Goal: Information Seeking & Learning: Learn about a topic

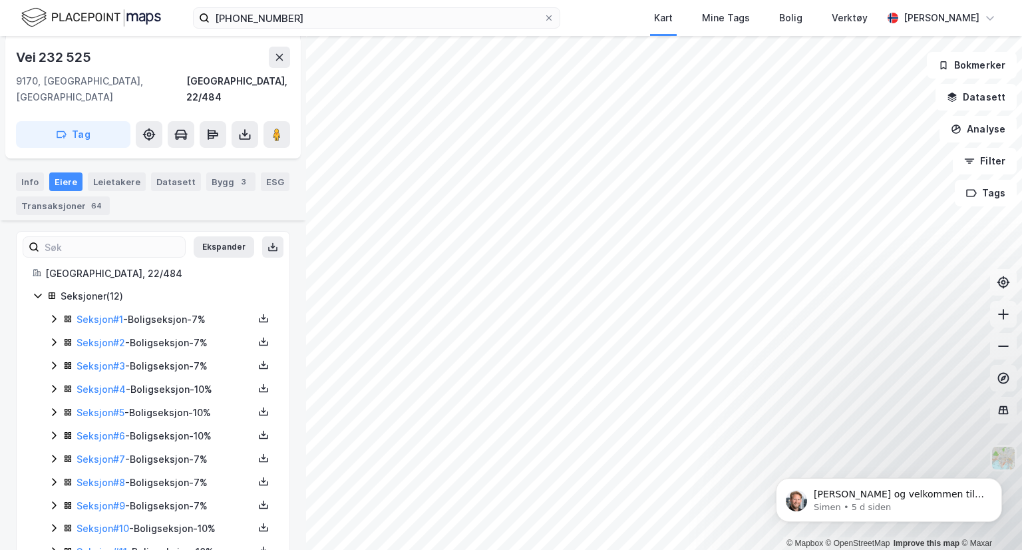
scroll to position [362, 0]
click at [78, 196] on div "Transaksjoner 64" at bounding box center [63, 205] width 94 height 19
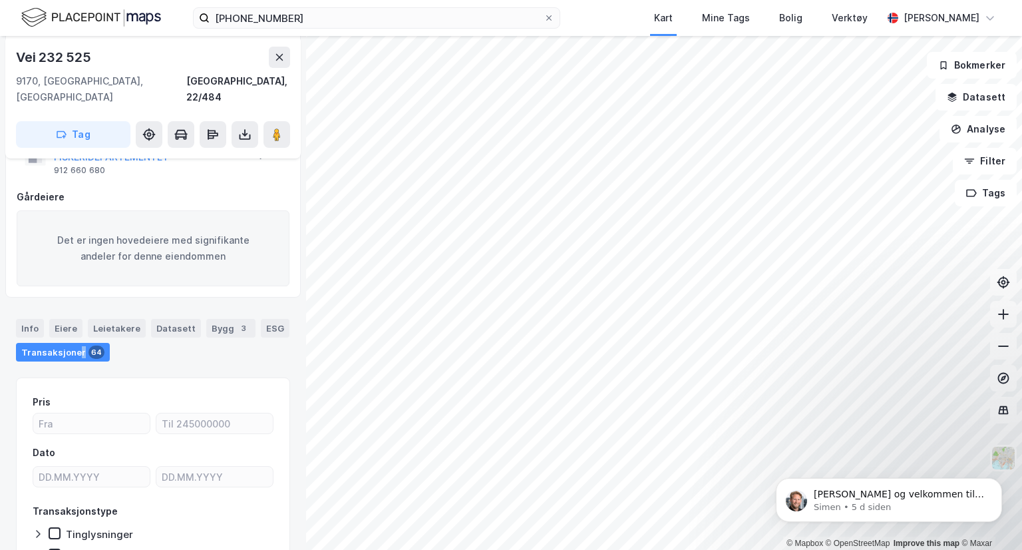
scroll to position [167, 0]
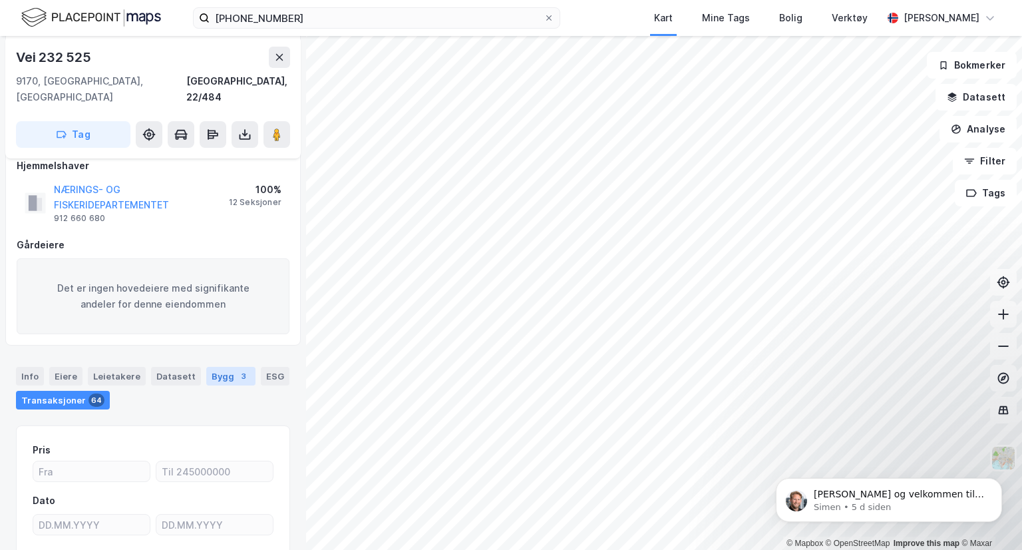
click at [212, 367] on div "Bygg 3" at bounding box center [230, 376] width 49 height 19
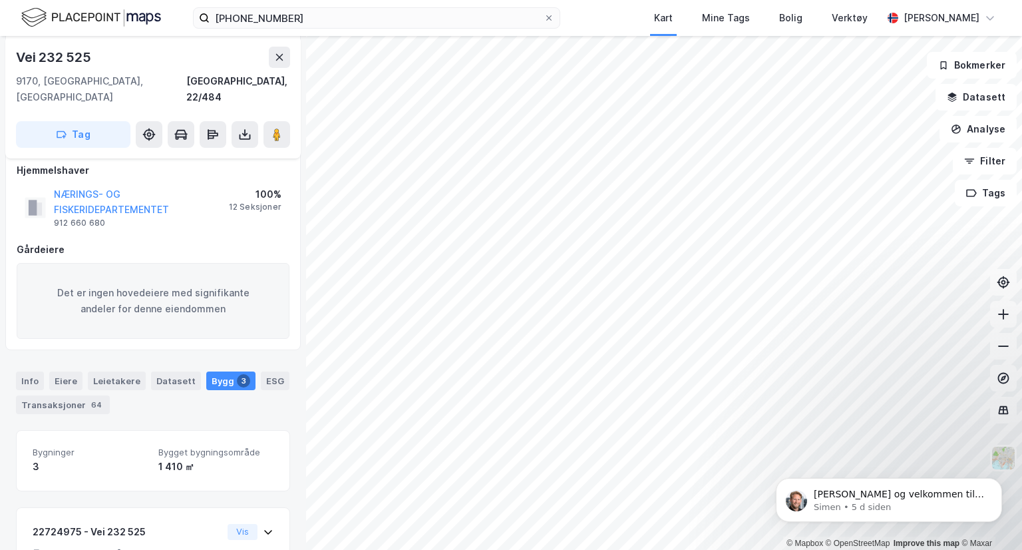
scroll to position [419, 0]
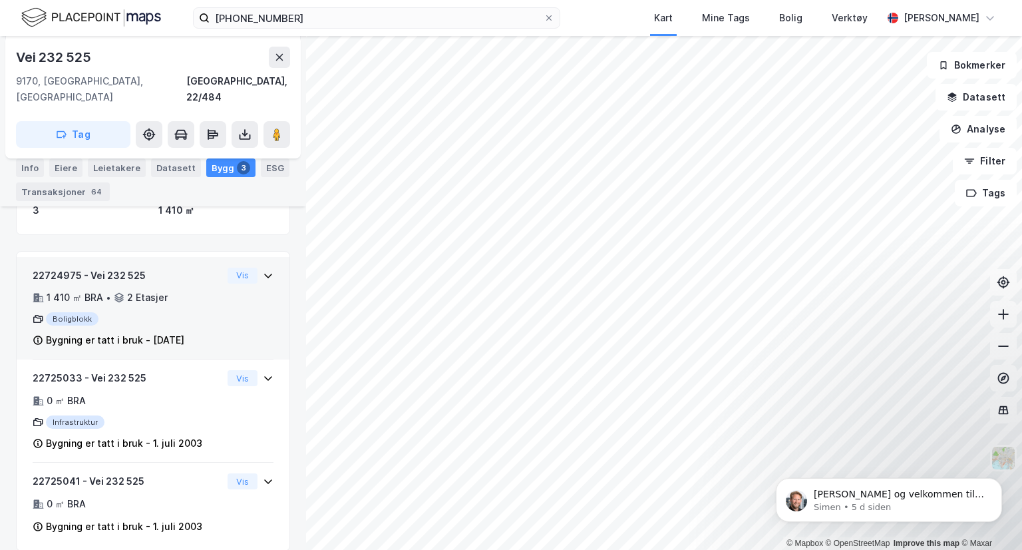
click at [186, 312] on div "Boligblokk" at bounding box center [128, 318] width 190 height 13
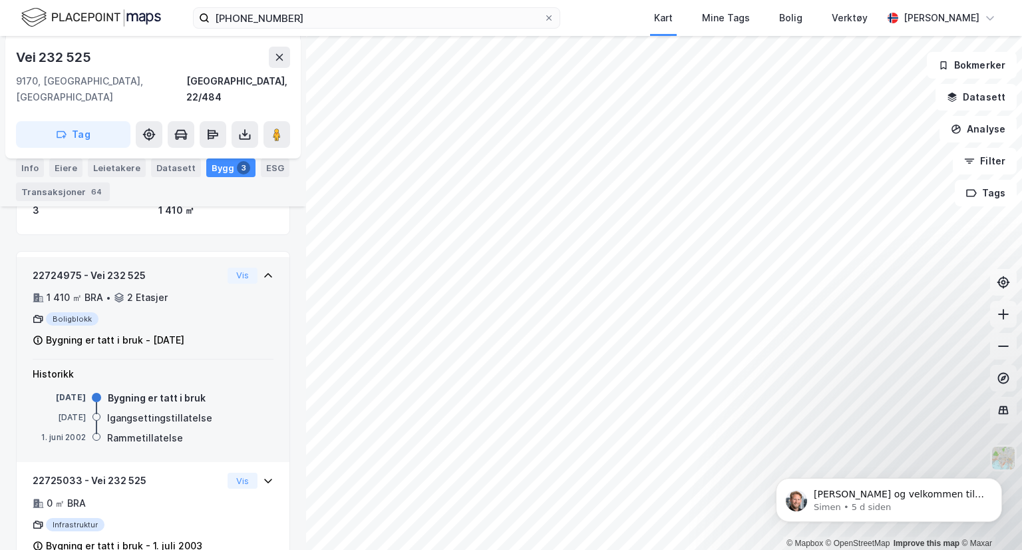
click at [186, 312] on div "Boligblokk" at bounding box center [128, 318] width 190 height 13
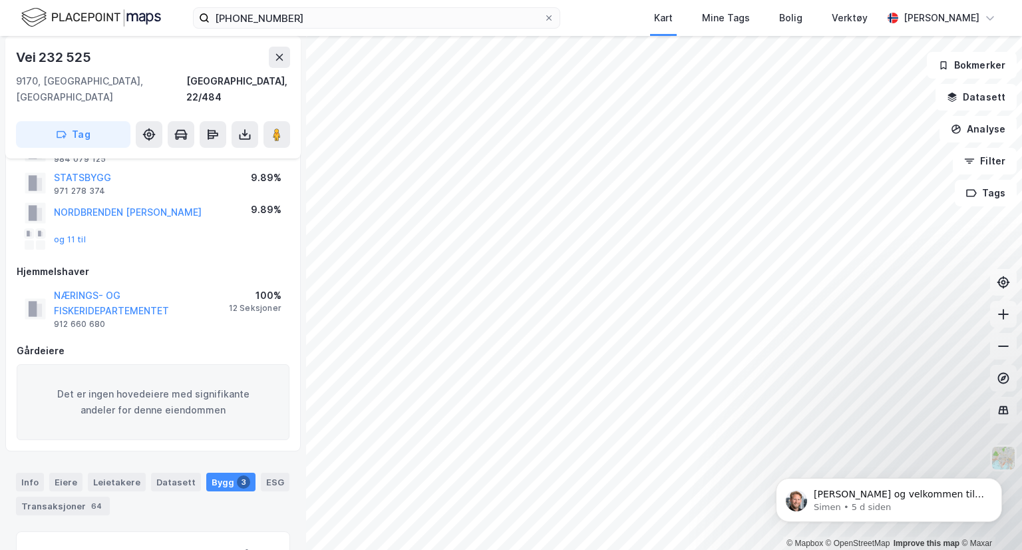
scroll to position [57, 0]
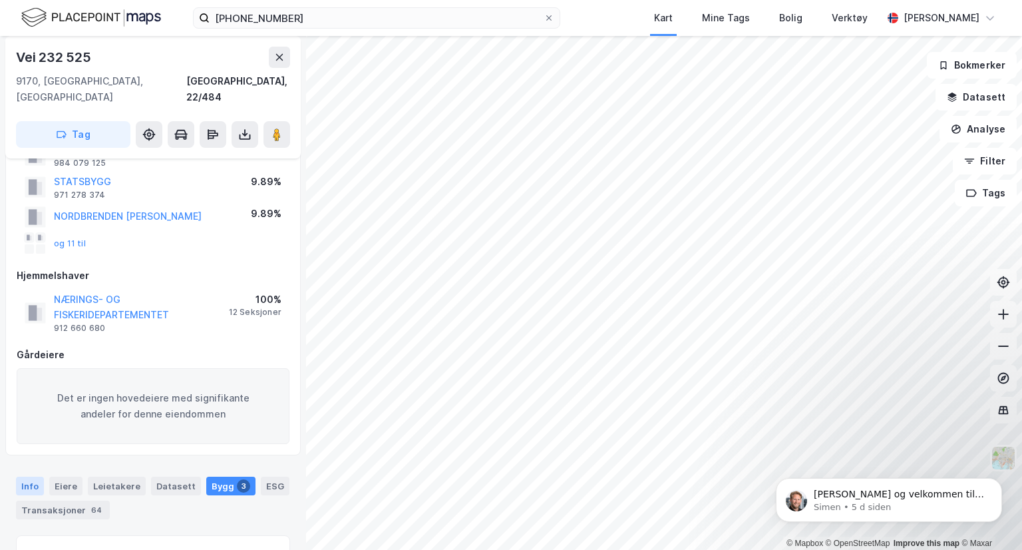
click at [33, 476] on div "Info" at bounding box center [30, 485] width 28 height 19
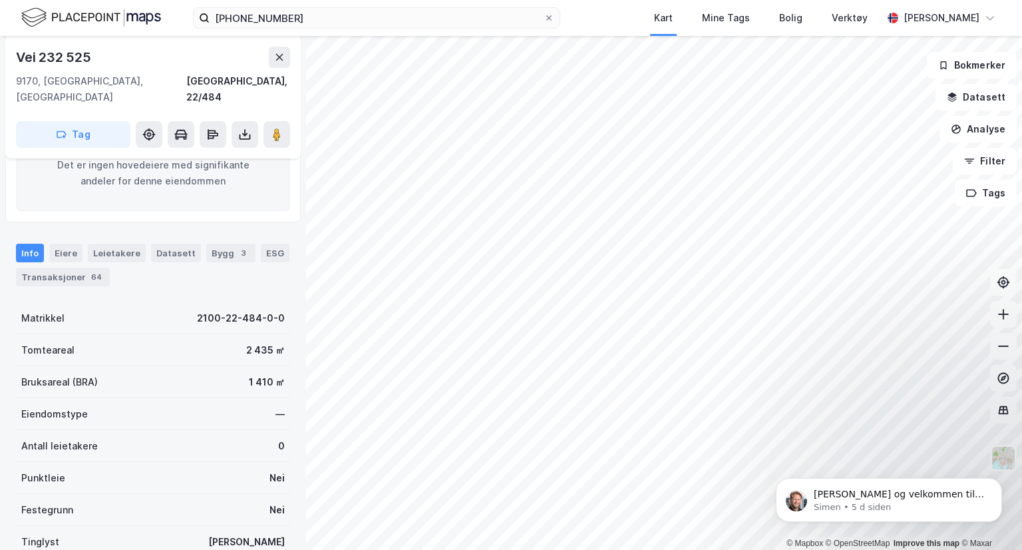
scroll to position [290, 0]
click at [65, 246] on div "Info [PERSON_NAME] Datasett Bygg 3 ESG Transaksjoner 64" at bounding box center [153, 265] width 274 height 43
click at [64, 244] on div "Eiere" at bounding box center [65, 253] width 33 height 19
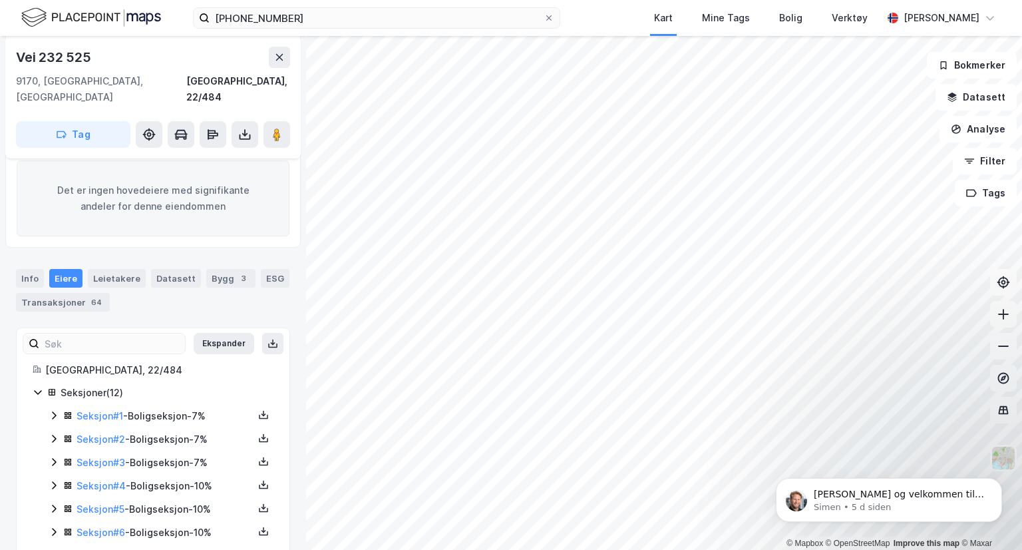
scroll to position [261, 0]
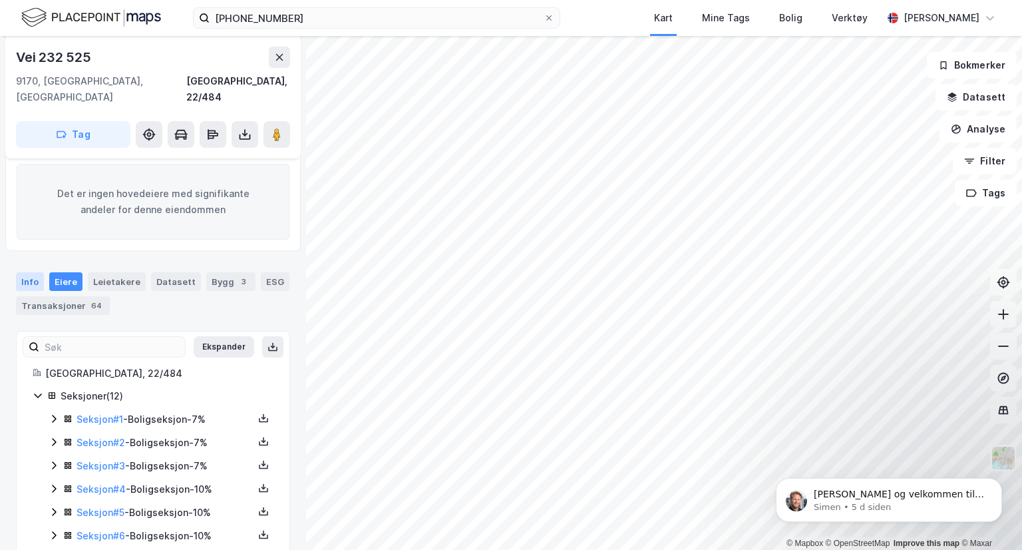
click at [35, 272] on div "Info" at bounding box center [30, 281] width 28 height 19
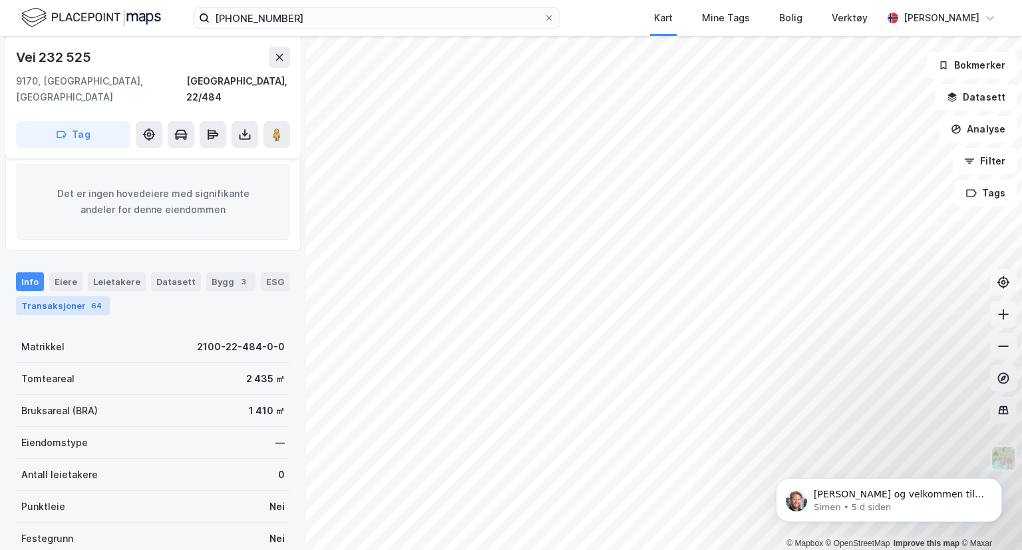
click at [75, 296] on div "Transaksjoner 64" at bounding box center [63, 305] width 94 height 19
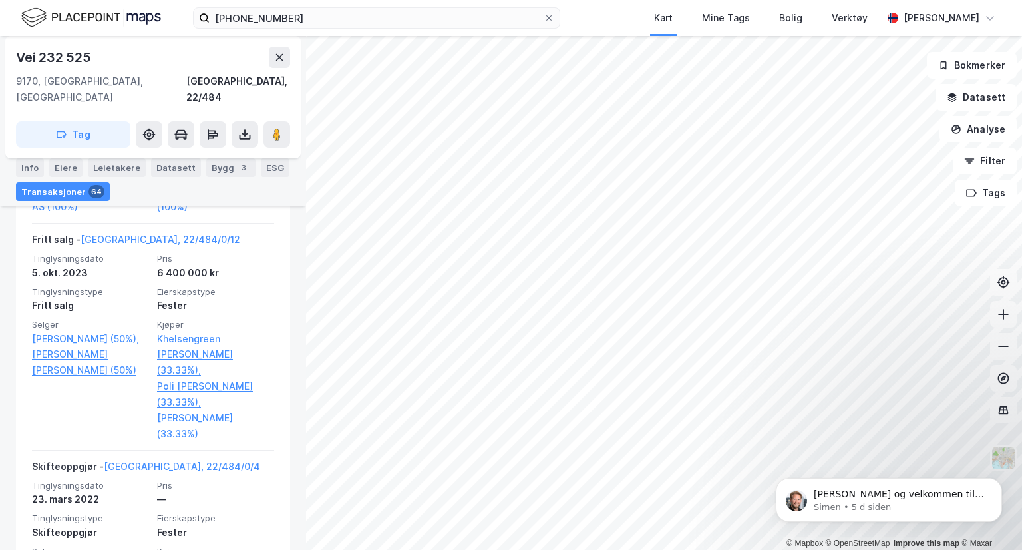
scroll to position [896, 0]
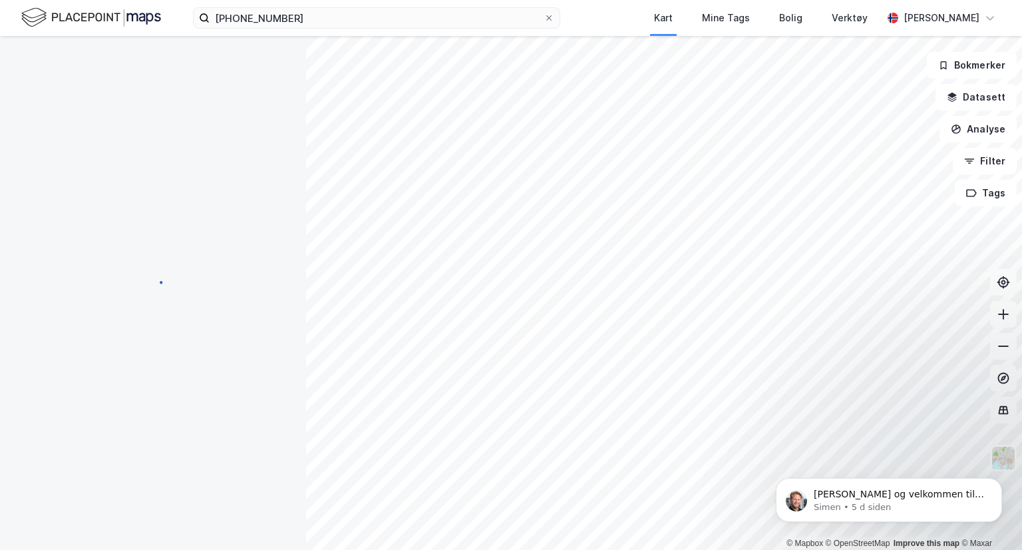
scroll to position [354, 0]
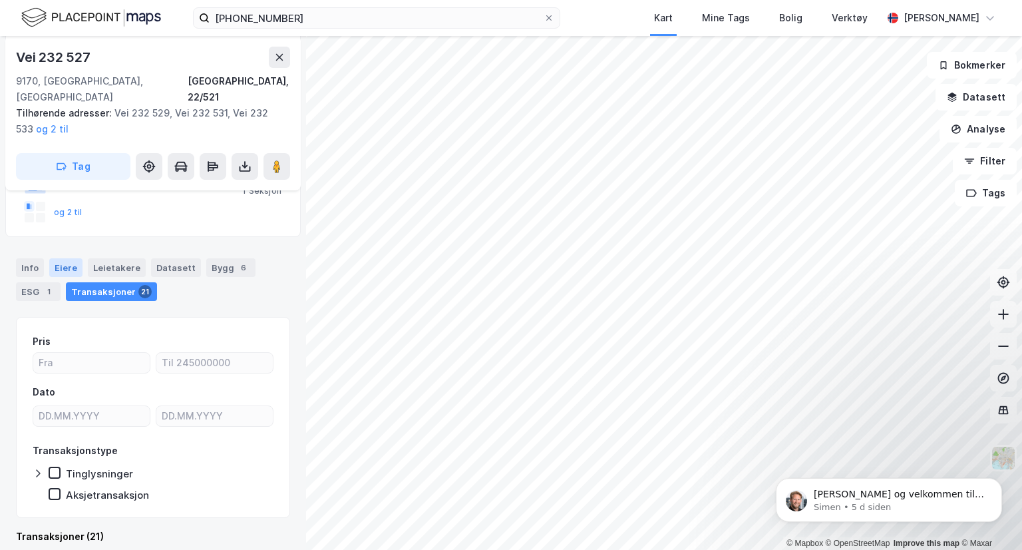
click at [56, 258] on div "Eiere" at bounding box center [65, 267] width 33 height 19
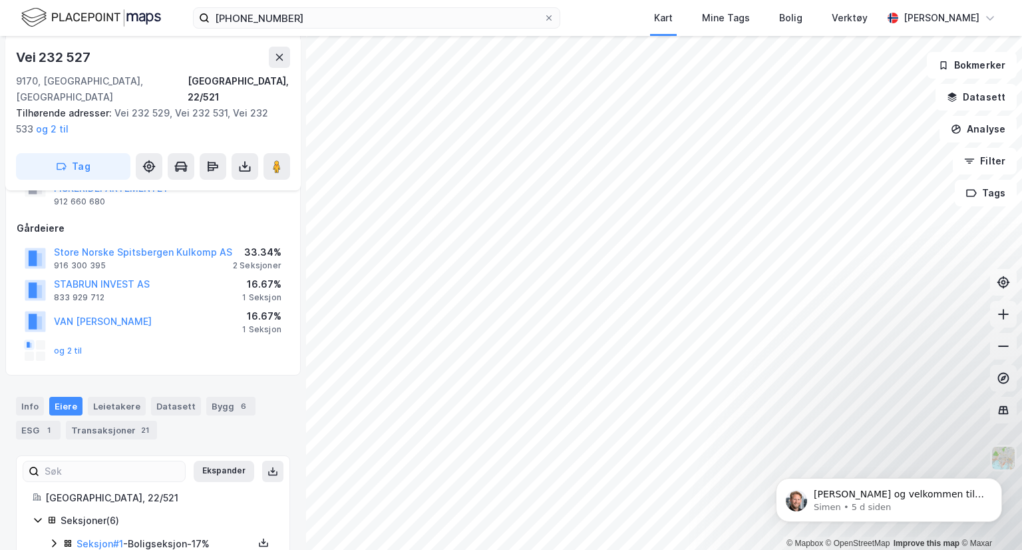
scroll to position [351, 0]
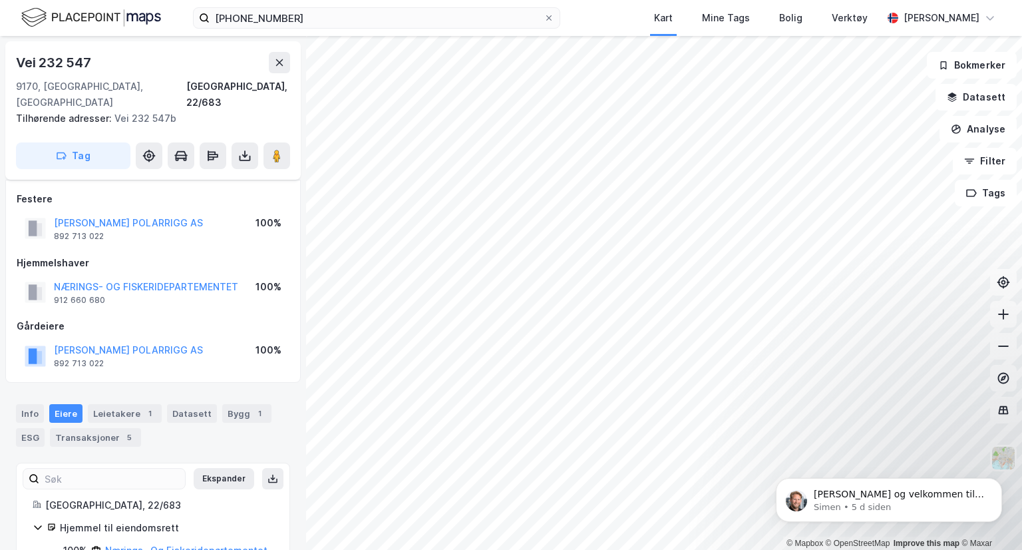
scroll to position [71, 0]
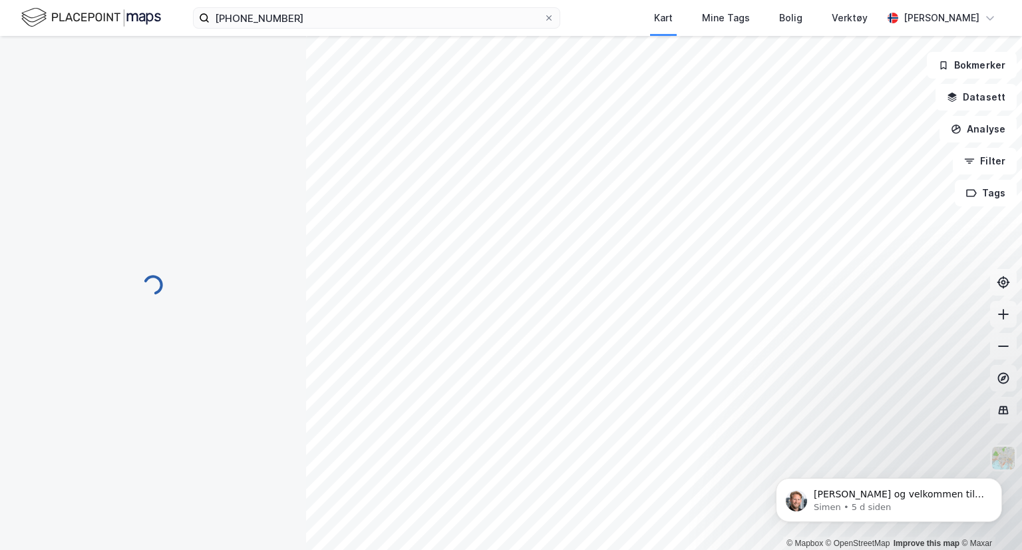
scroll to position [55, 0]
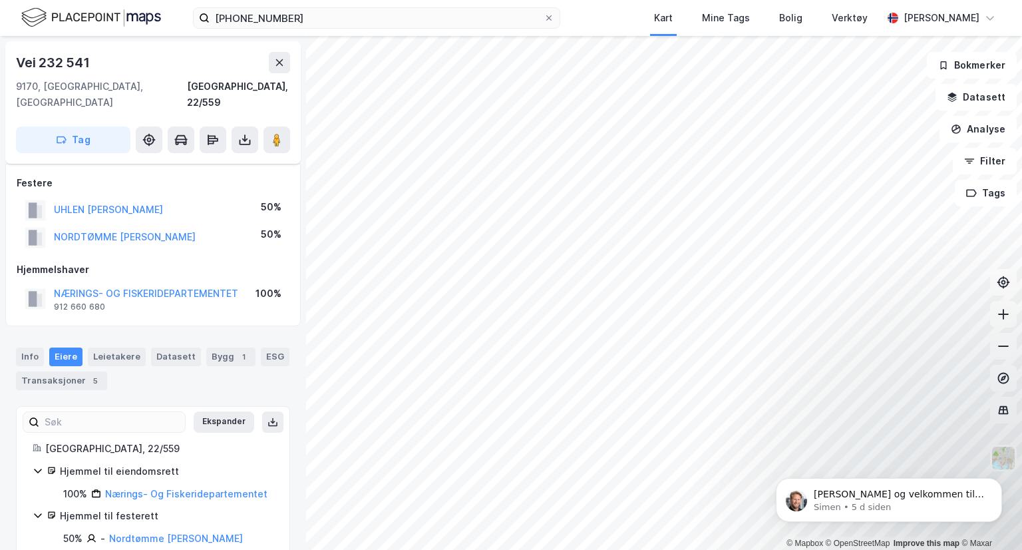
scroll to position [37, 0]
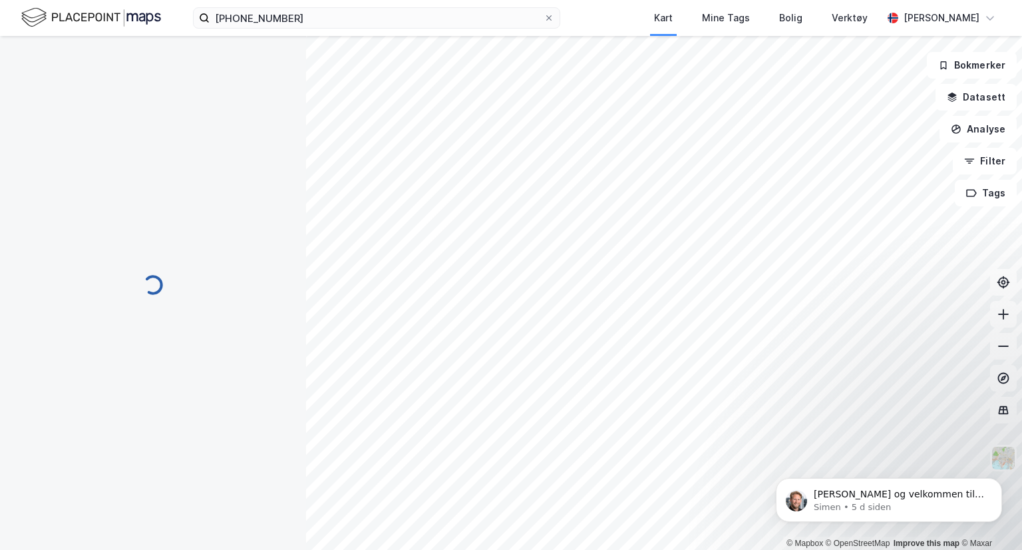
scroll to position [37, 0]
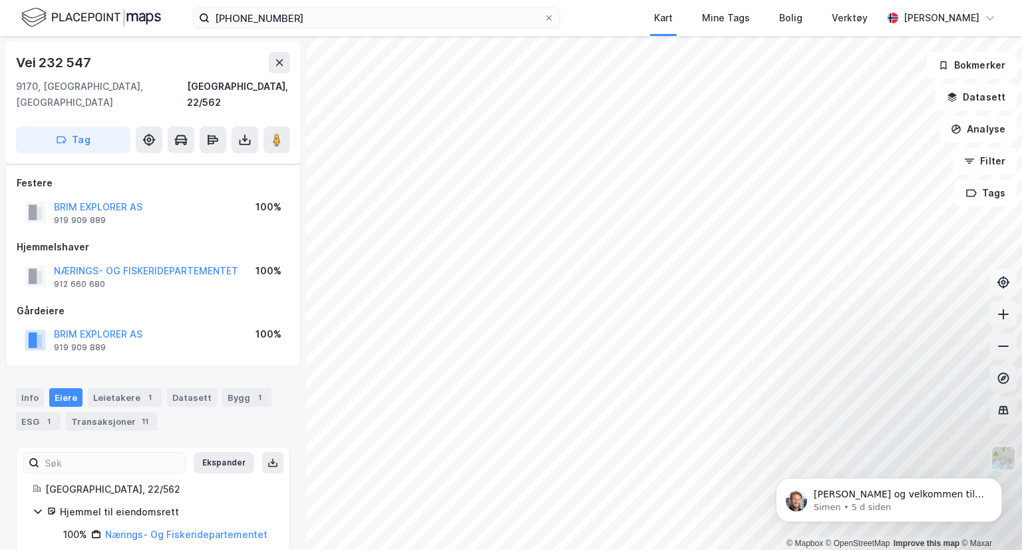
scroll to position [37, 0]
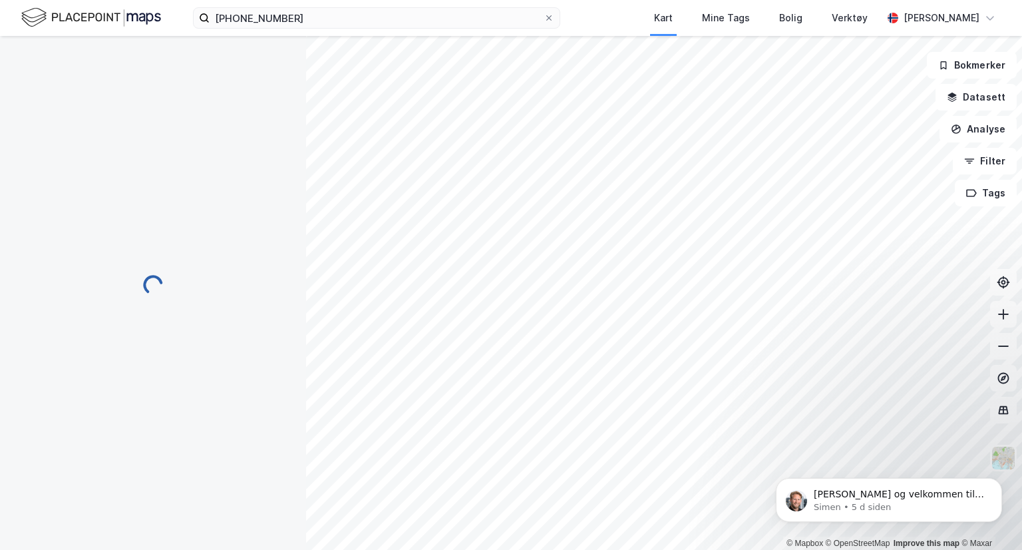
scroll to position [37, 0]
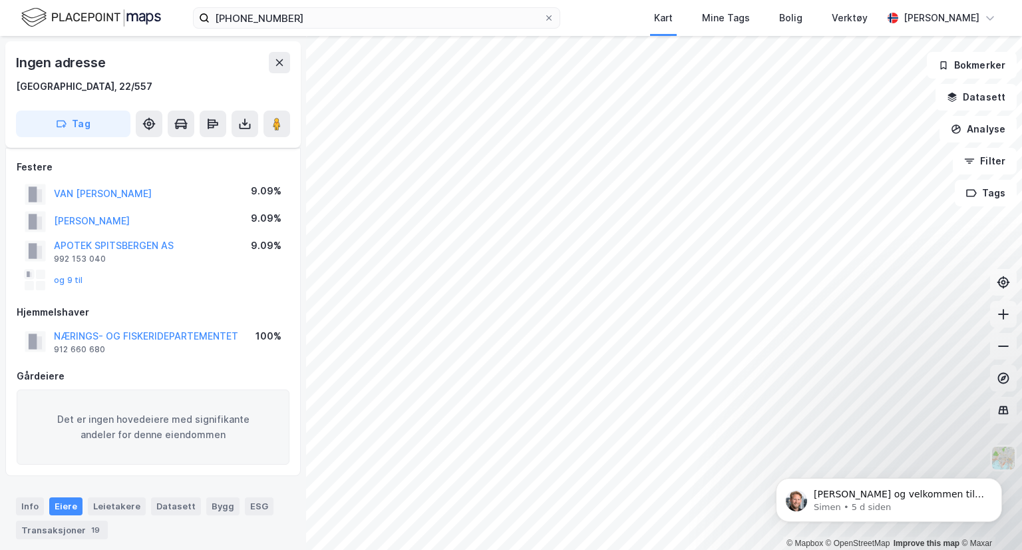
scroll to position [37, 0]
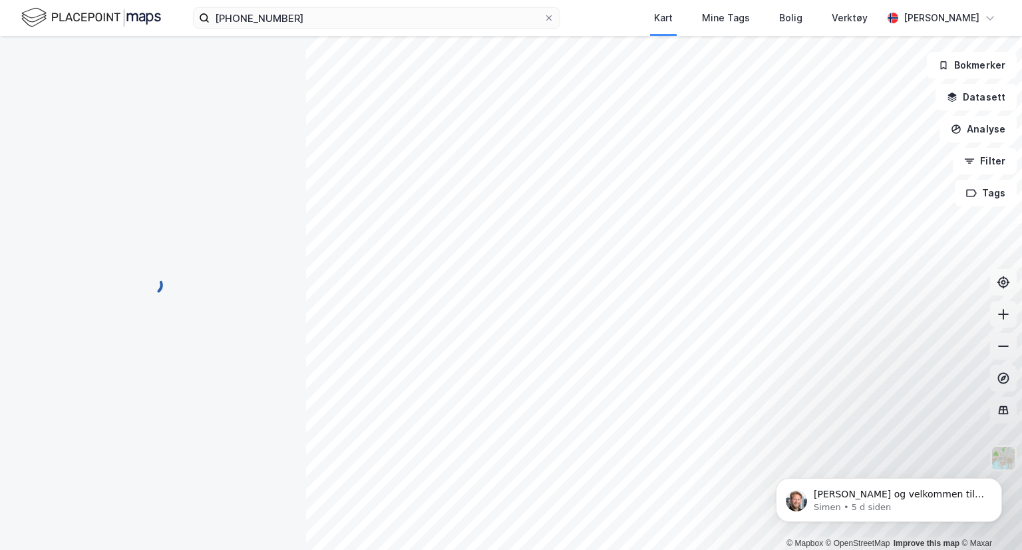
scroll to position [37, 0]
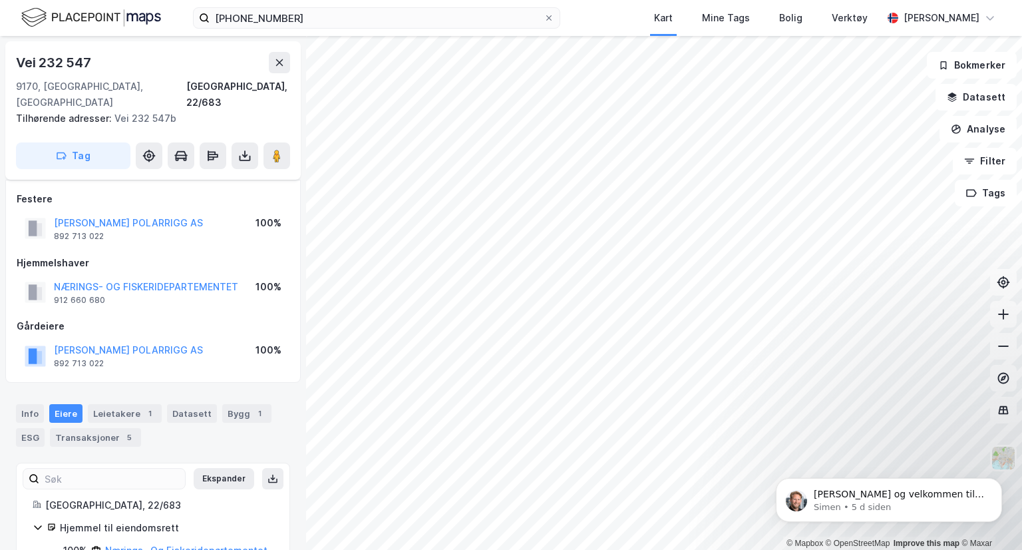
scroll to position [37, 0]
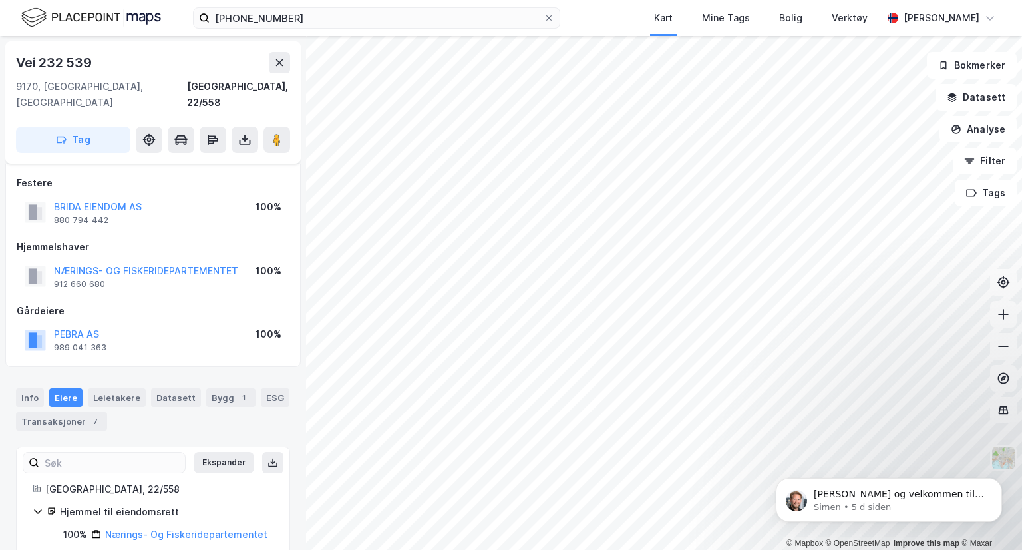
scroll to position [37, 0]
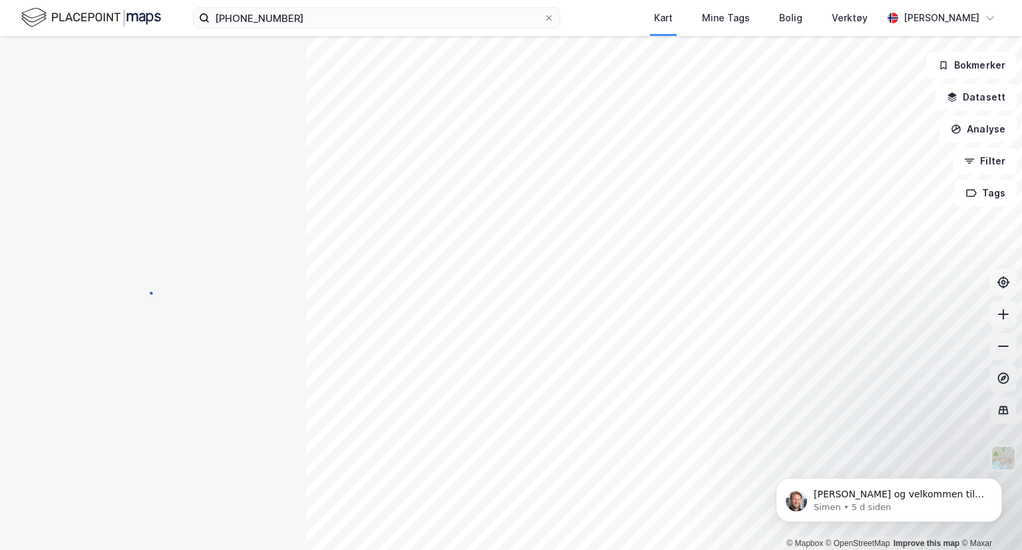
scroll to position [37, 0]
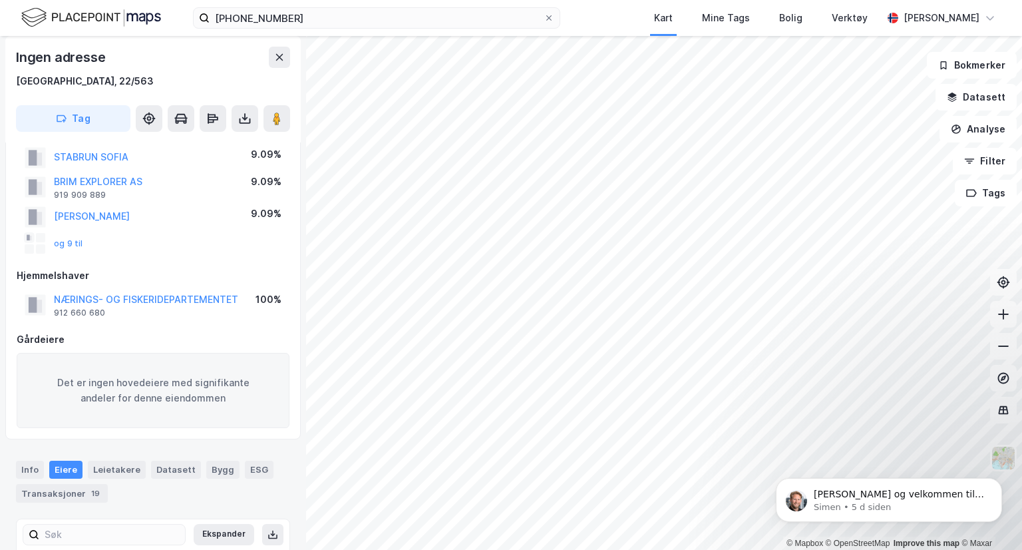
scroll to position [37, 0]
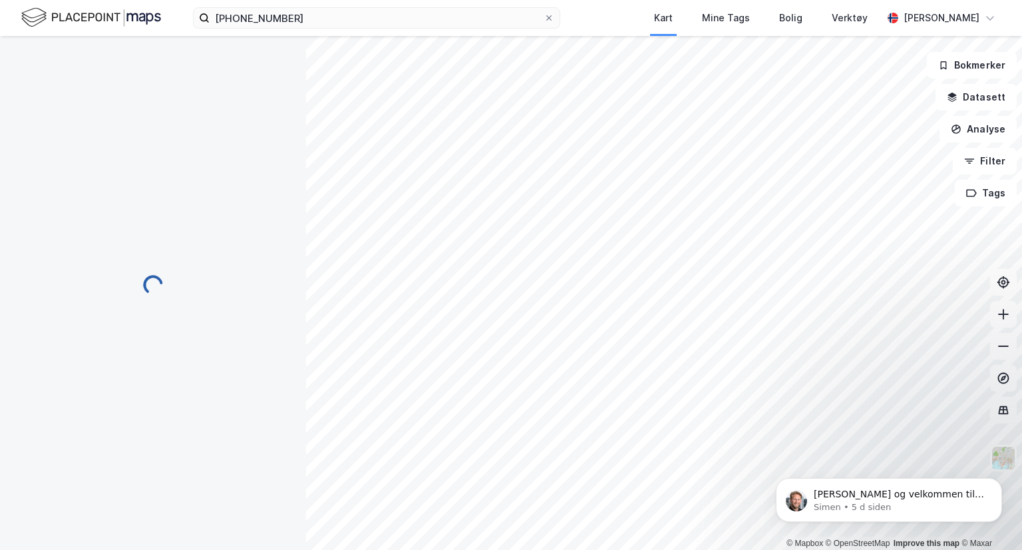
scroll to position [37, 0]
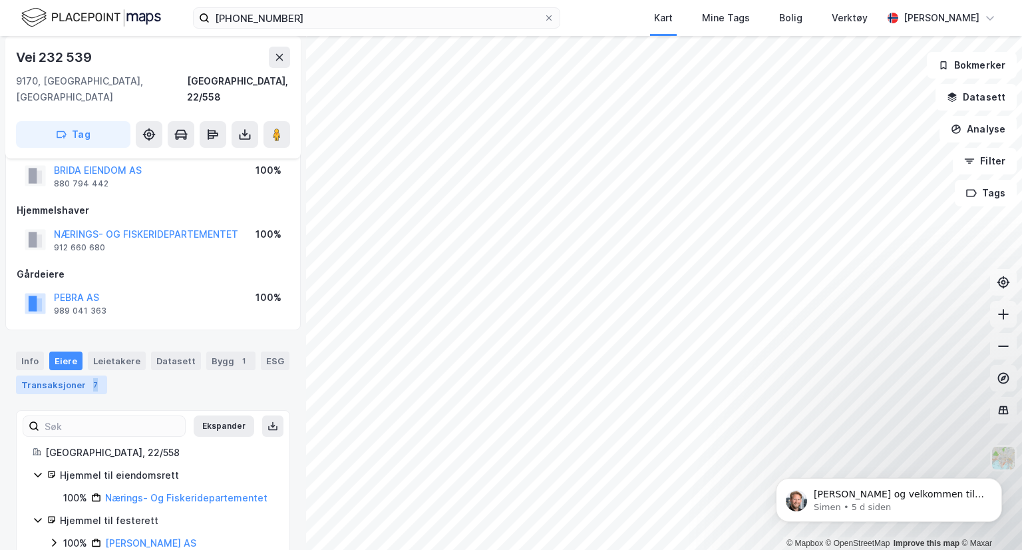
click at [90, 378] on div "7" at bounding box center [94, 384] width 13 height 13
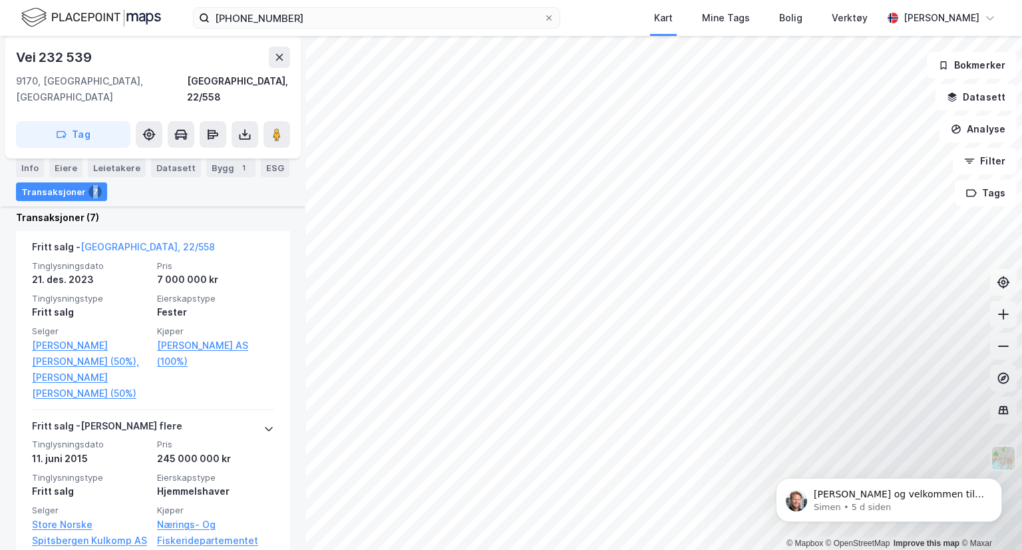
scroll to position [448, 0]
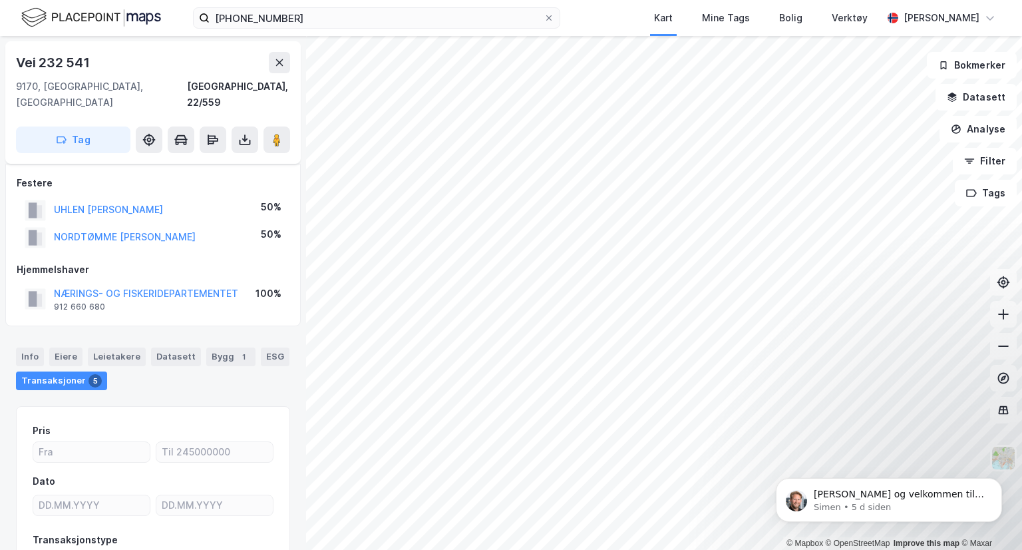
scroll to position [89, 0]
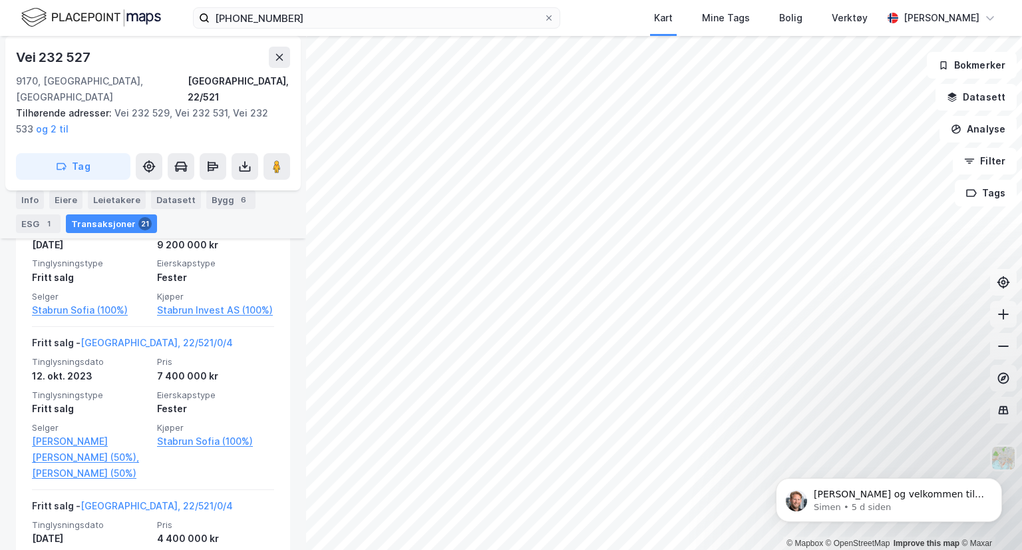
scroll to position [692, 0]
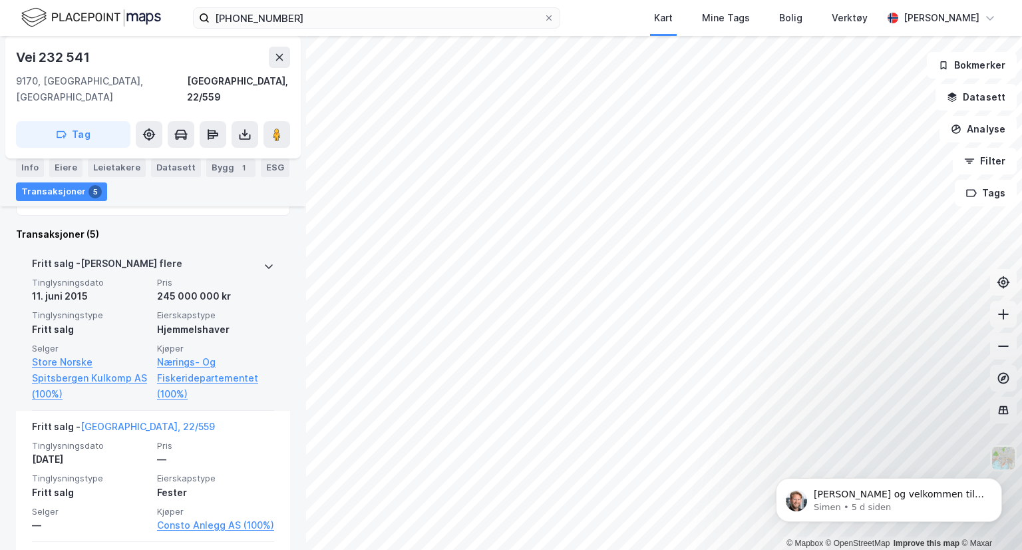
scroll to position [392, 0]
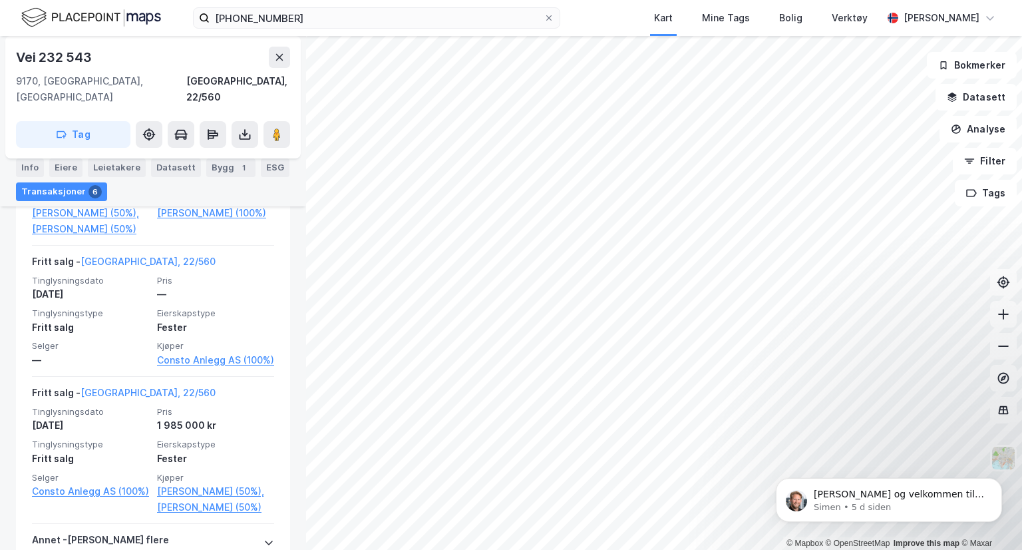
scroll to position [681, 0]
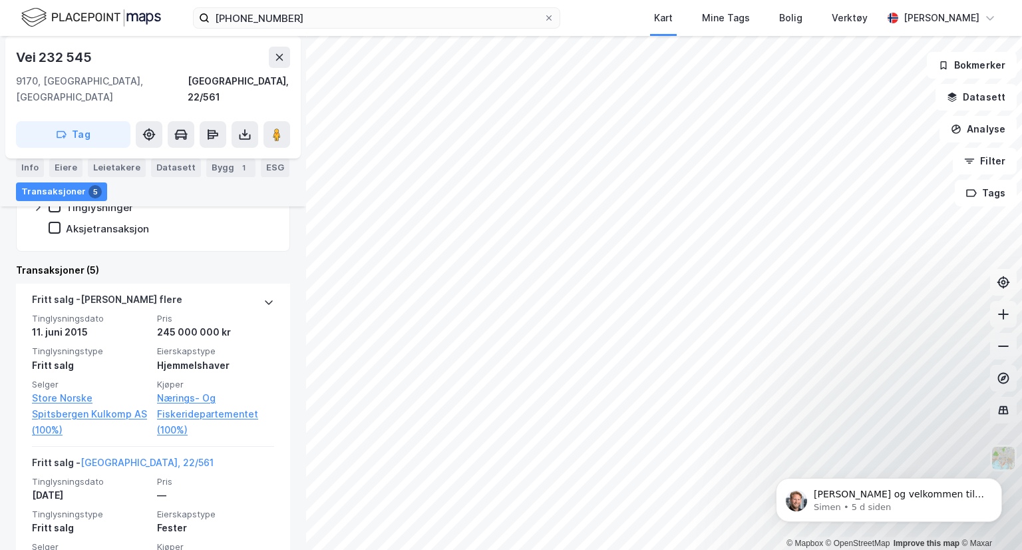
scroll to position [367, 0]
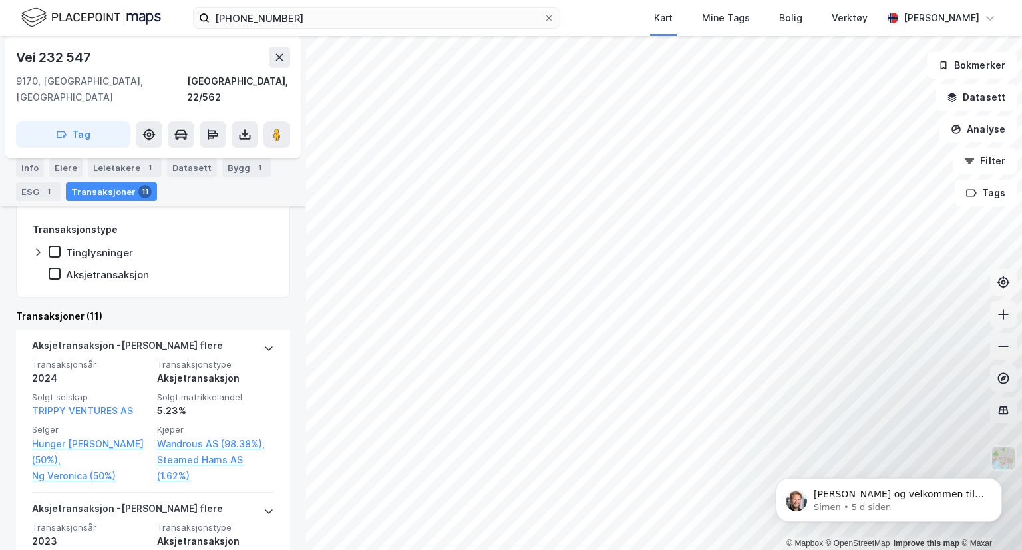
scroll to position [351, 0]
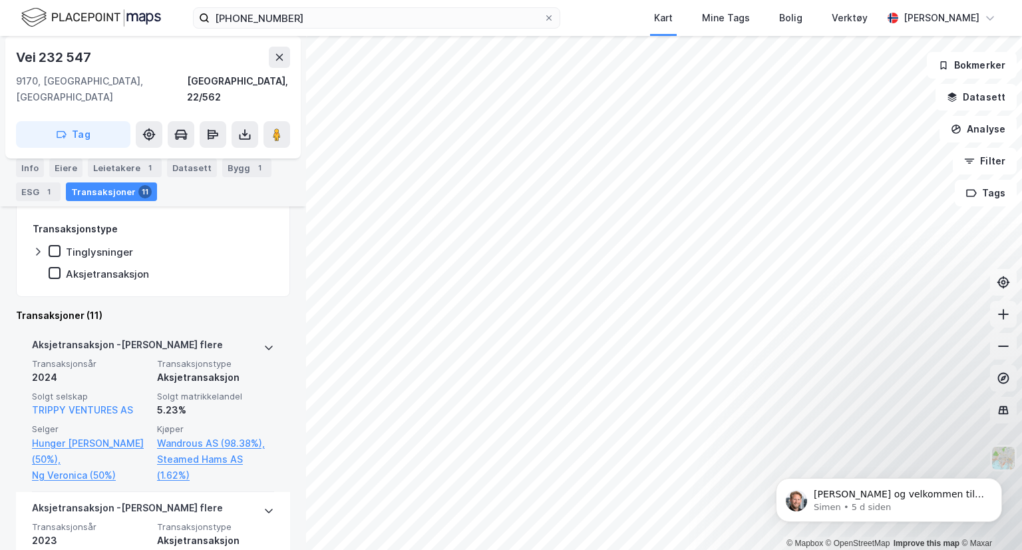
click at [112, 337] on div "Aksjetransaksjon - Gjelder flere" at bounding box center [127, 347] width 191 height 21
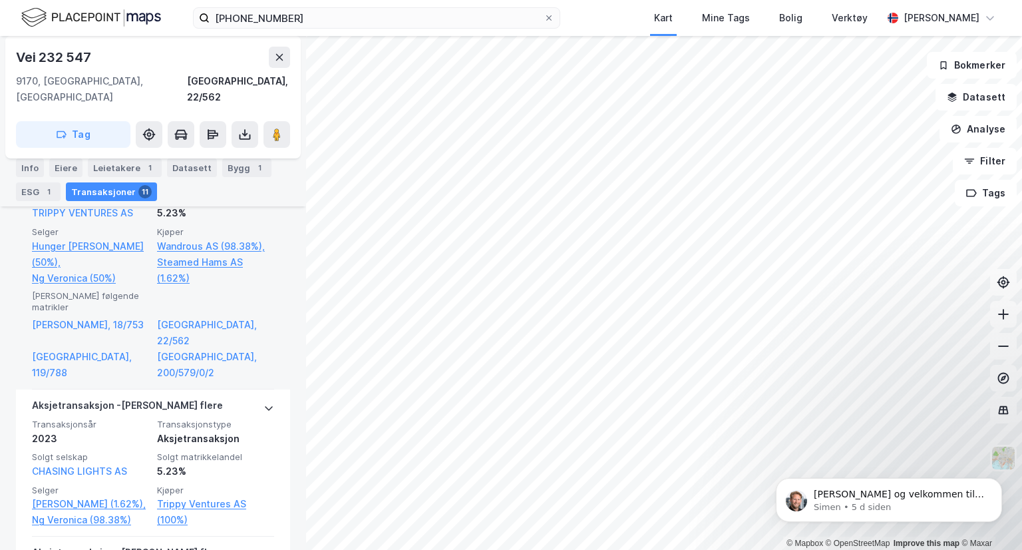
scroll to position [550, 0]
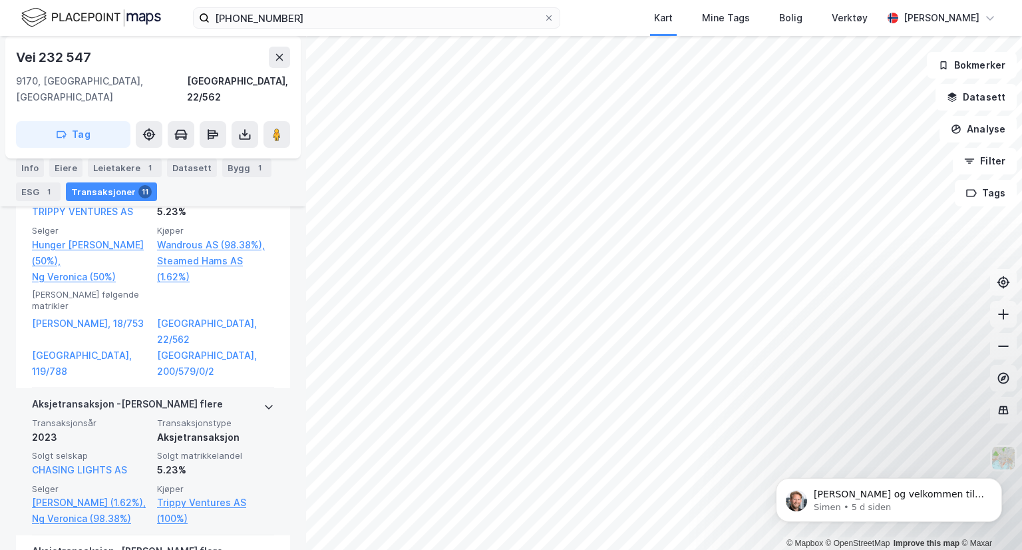
click at [236, 396] on div "Aksjetransaksjon - Gjelder flere" at bounding box center [153, 406] width 242 height 21
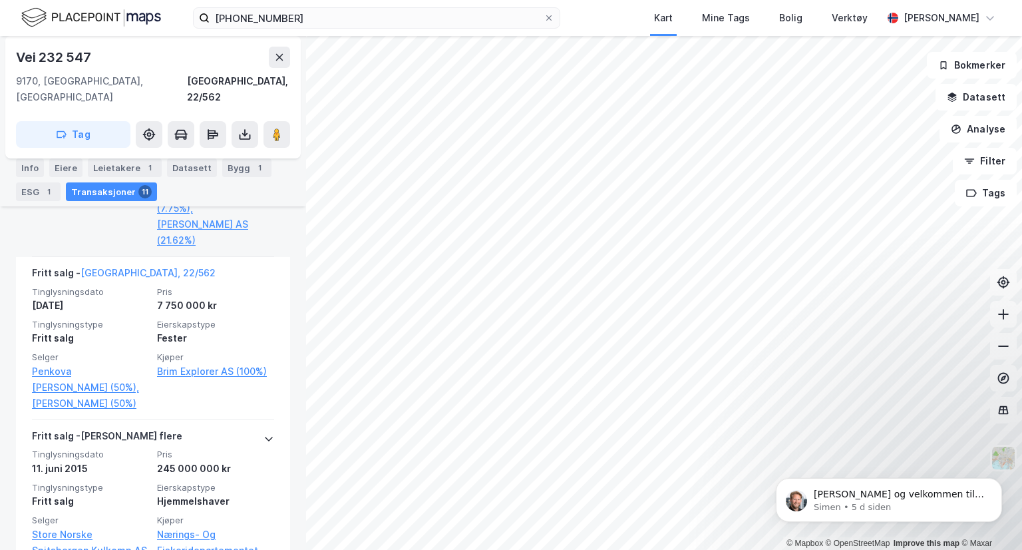
scroll to position [1238, 0]
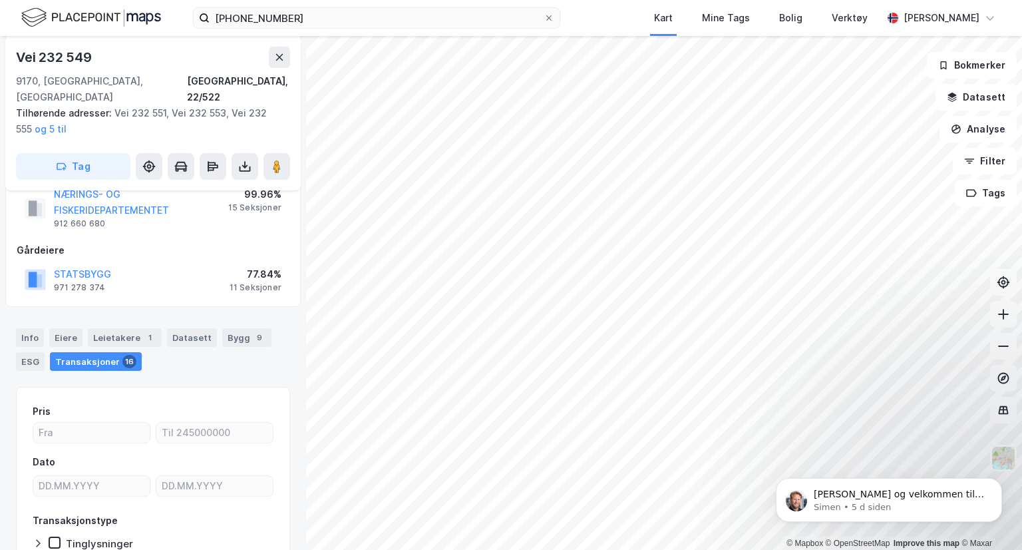
scroll to position [213, 0]
click at [43, 329] on div "Info [PERSON_NAME] 1 Datasett Bygg 9 ESG Transaksjoner 16" at bounding box center [153, 350] width 274 height 43
click at [233, 329] on div "Bygg 9" at bounding box center [246, 338] width 49 height 19
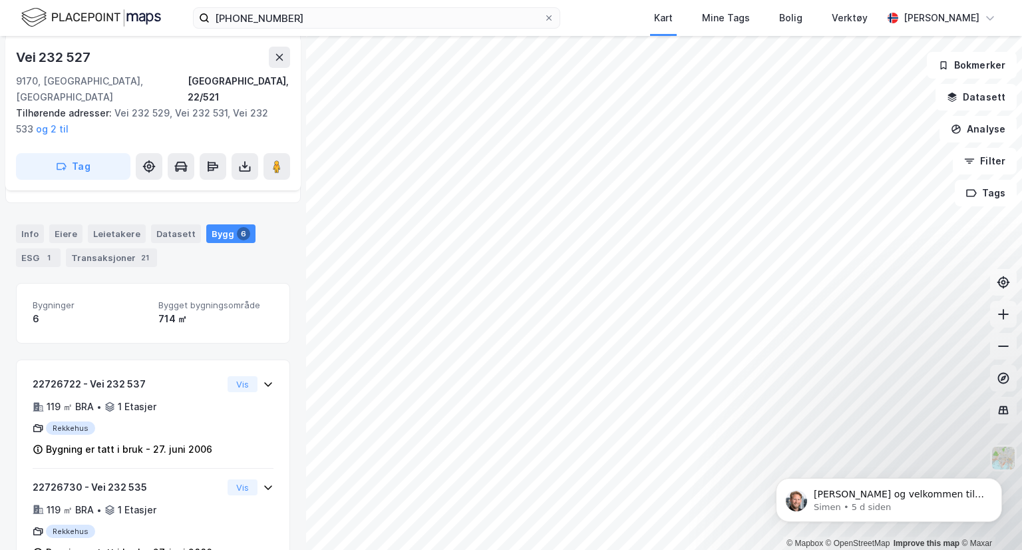
scroll to position [389, 0]
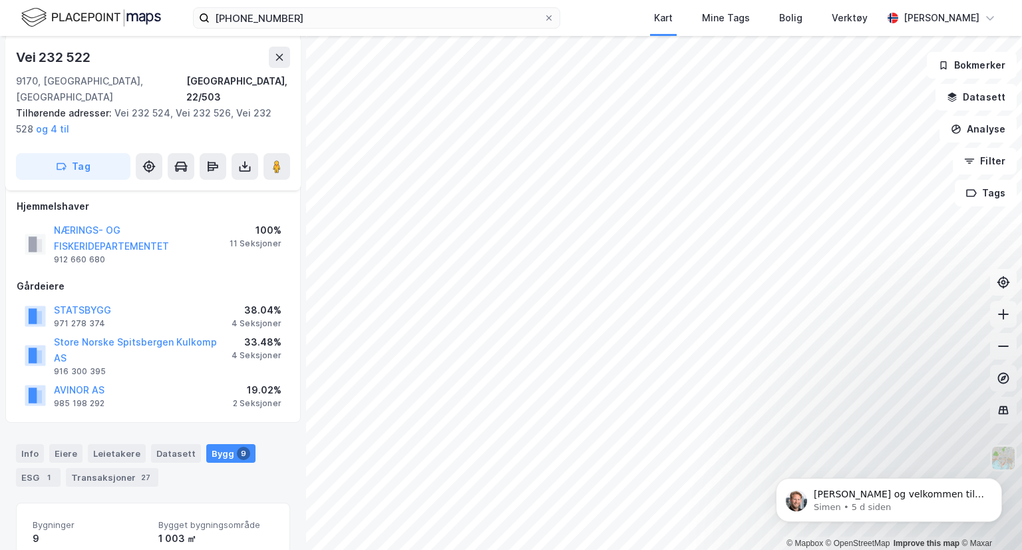
scroll to position [197, 0]
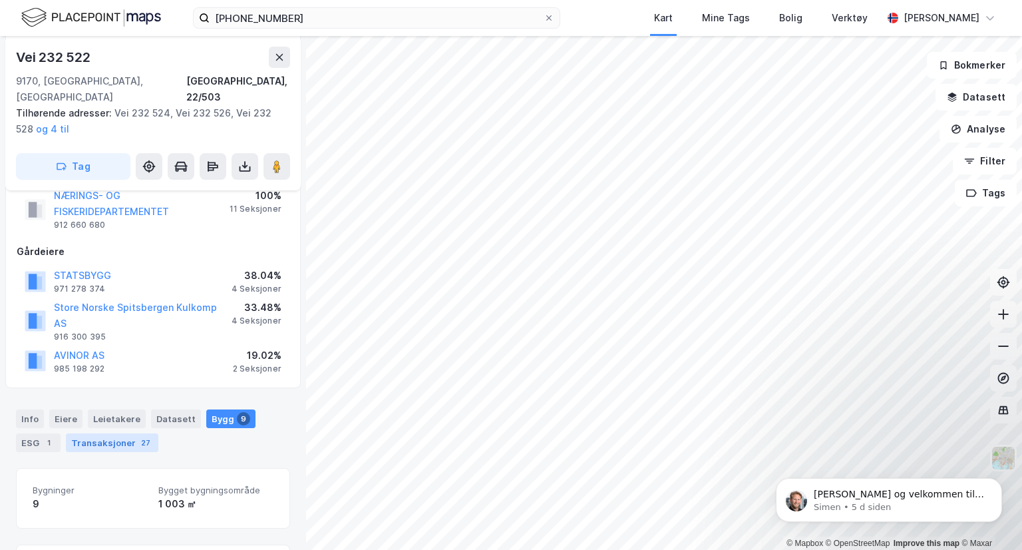
click at [102, 433] on div "Transaksjoner 27" at bounding box center [112, 442] width 92 height 19
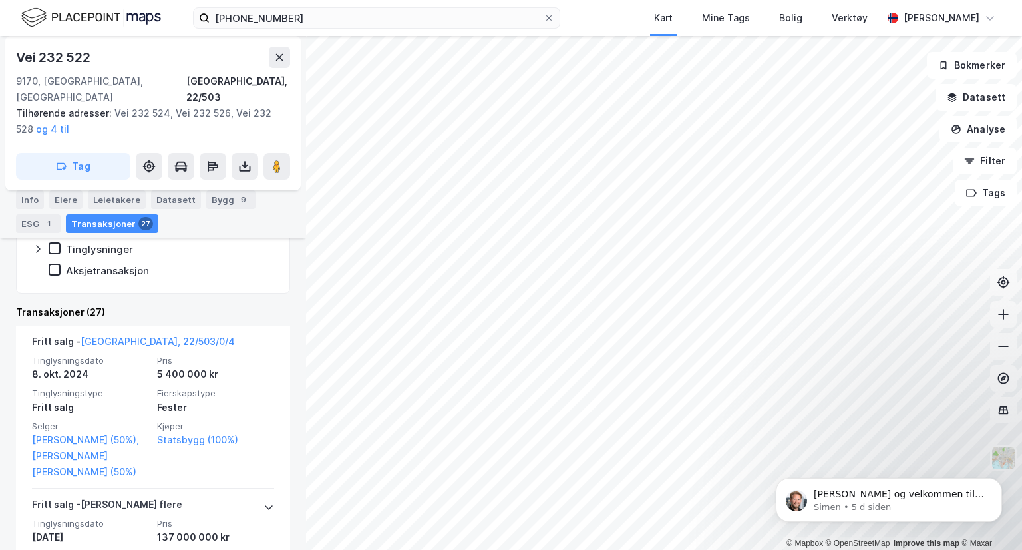
scroll to position [572, 0]
click at [212, 193] on div "Bygg 9" at bounding box center [230, 199] width 49 height 19
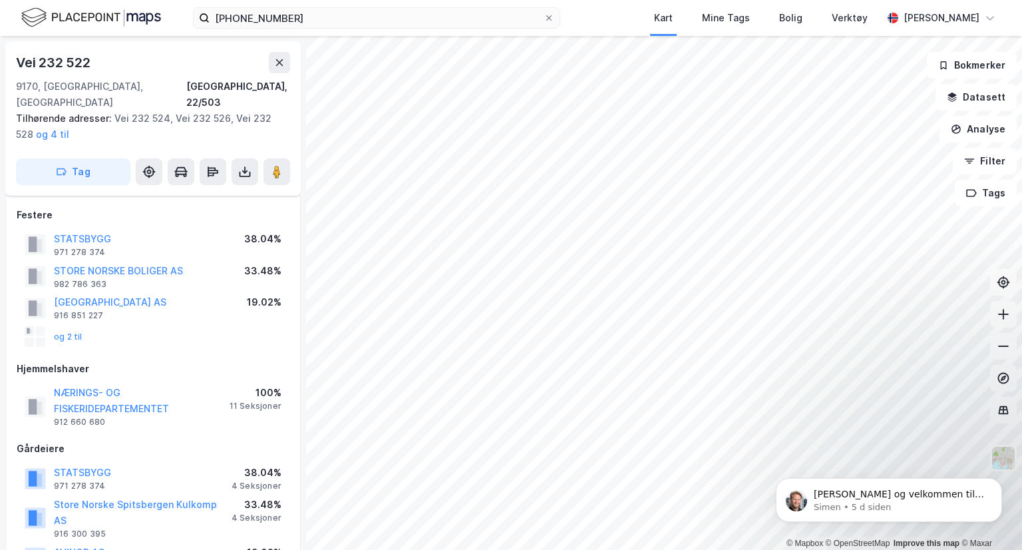
scroll to position [7, 0]
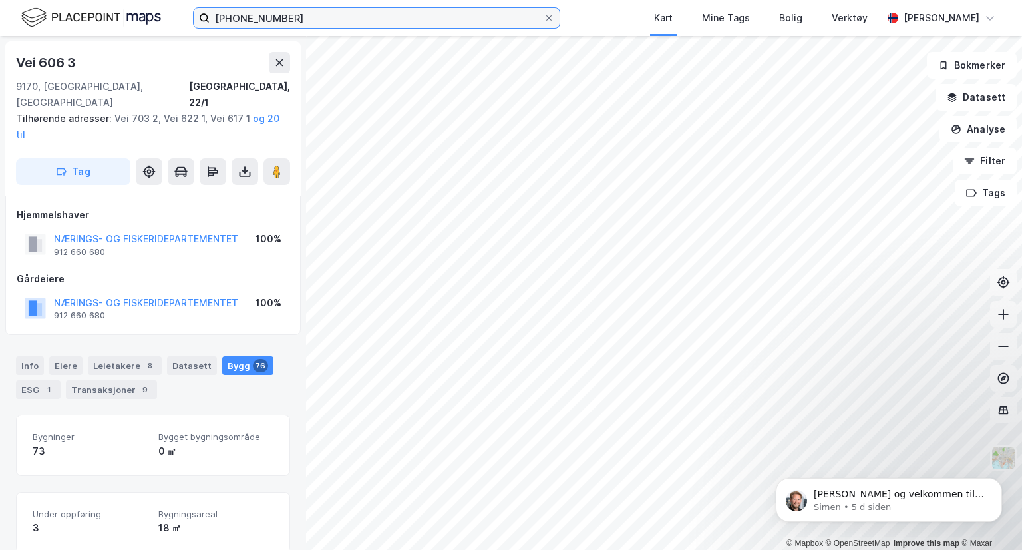
click at [312, 14] on input "[PHONE_NUMBER]" at bounding box center [377, 18] width 334 height 20
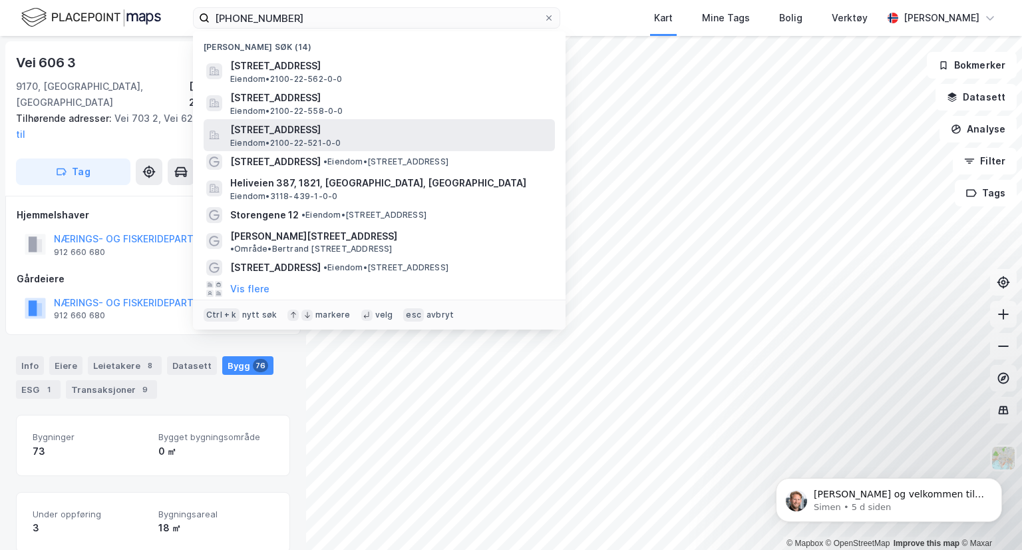
click at [304, 134] on span "[STREET_ADDRESS]" at bounding box center [389, 130] width 319 height 16
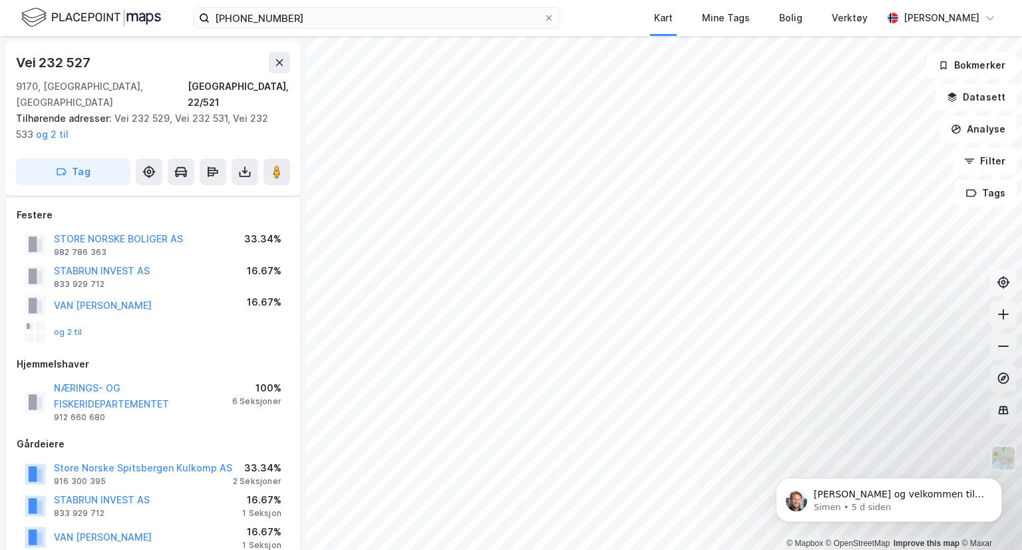
scroll to position [7, 0]
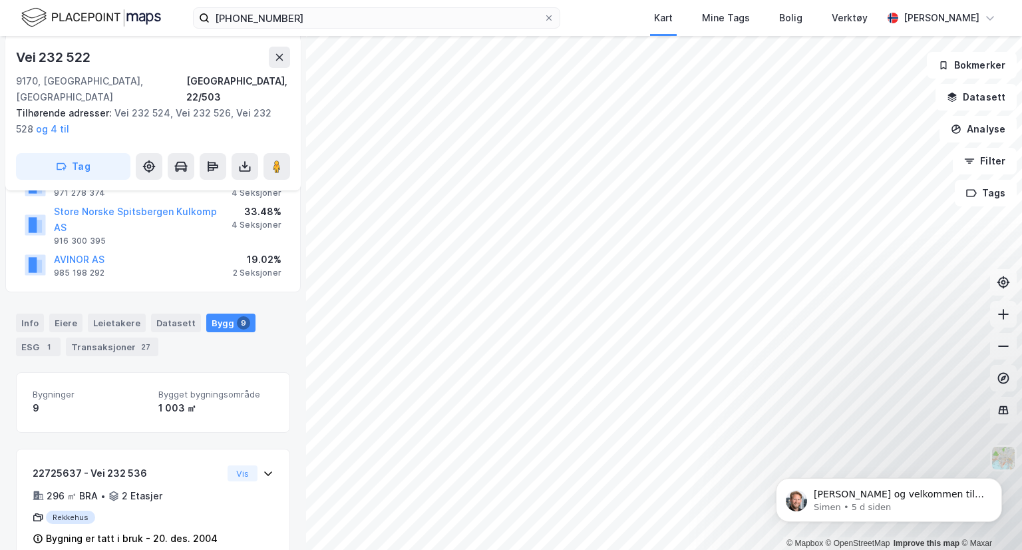
scroll to position [390, 0]
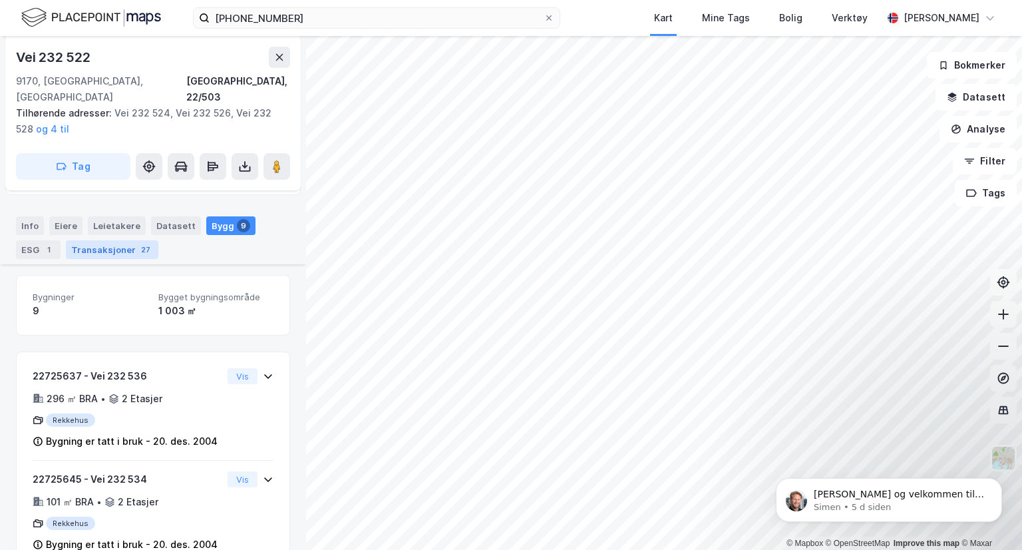
click at [128, 240] on div "Transaksjoner 27" at bounding box center [112, 249] width 92 height 19
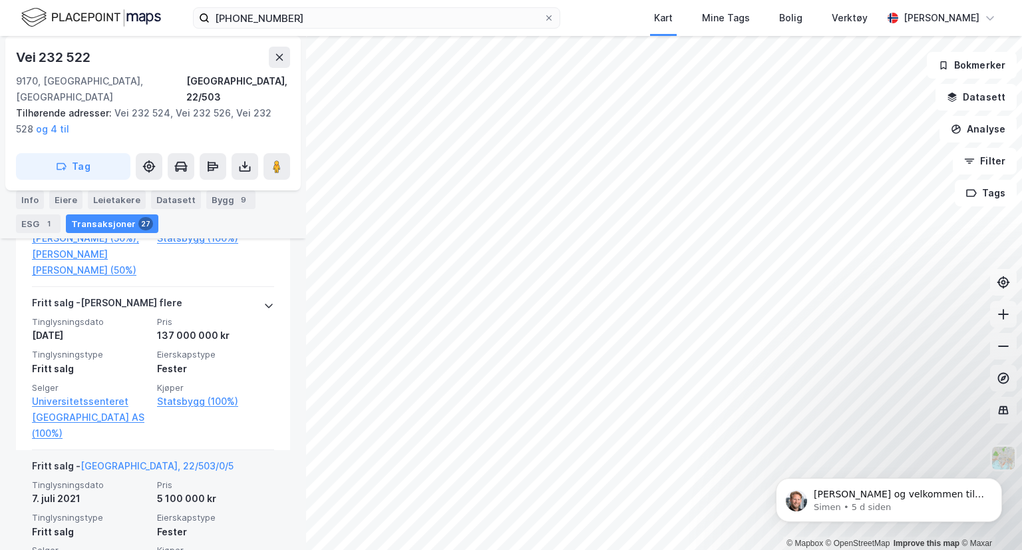
scroll to position [772, 0]
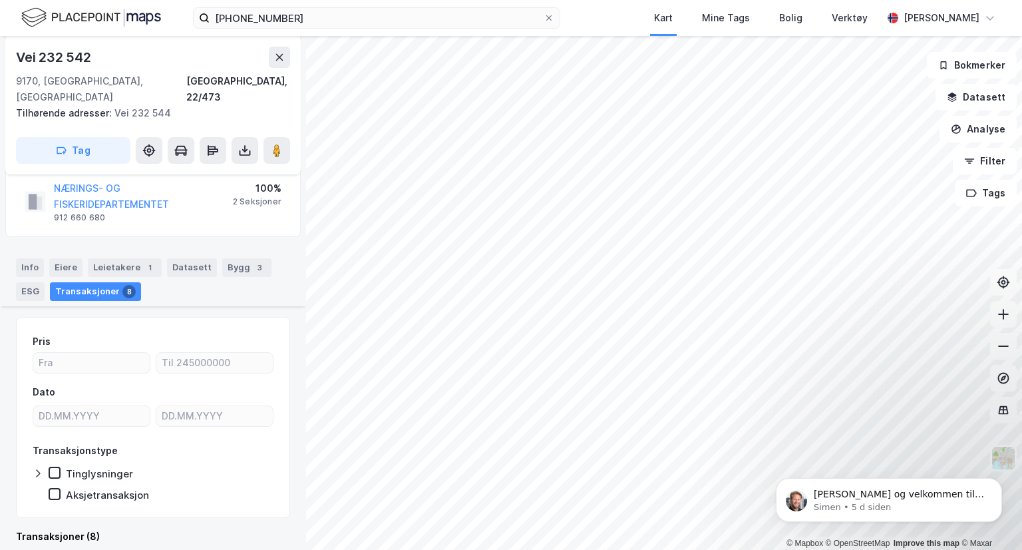
scroll to position [432, 0]
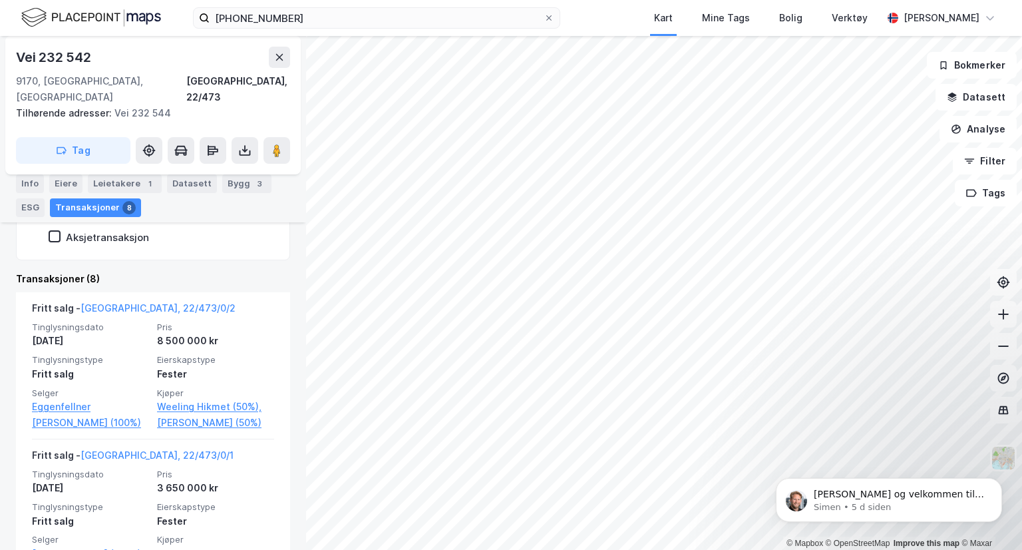
click at [235, 365] on div "Tinglysningsdato [DATE] Pris 8 500 000 kr Tinglysningstype Fritt salg Eierskaps…" at bounding box center [153, 375] width 242 height 109
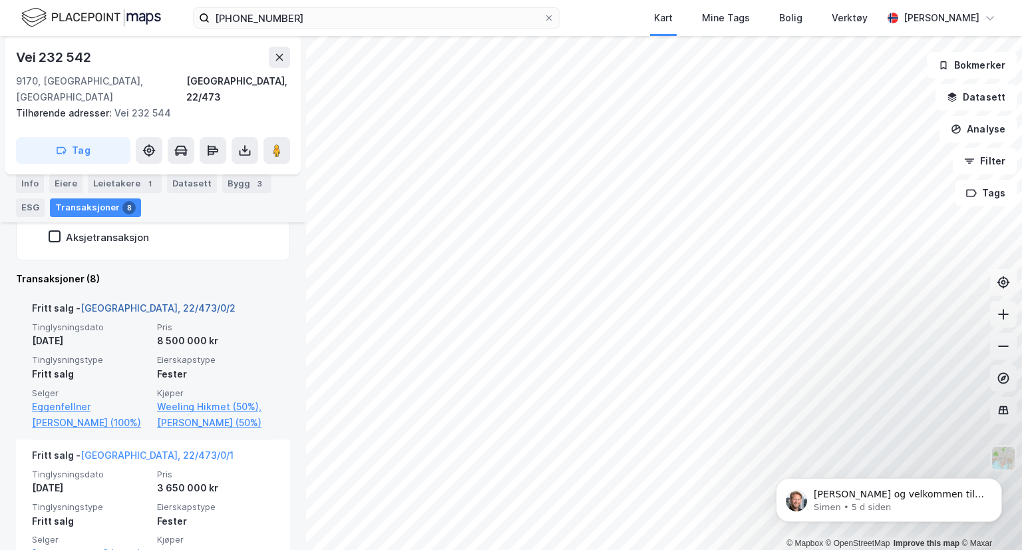
click at [135, 302] on link "[GEOGRAPHIC_DATA], 22/473/0/2" at bounding box center [158, 307] width 155 height 11
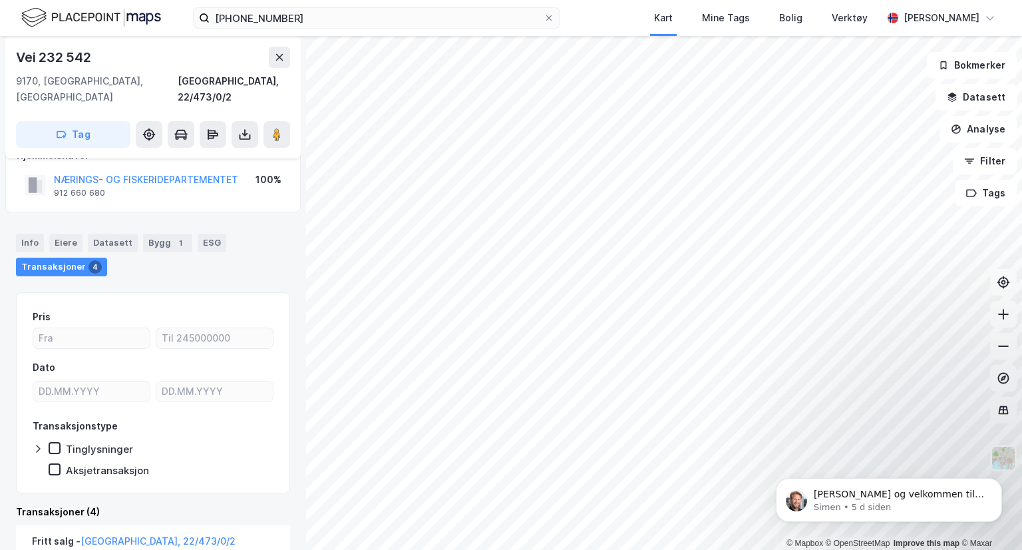
scroll to position [134, 0]
click at [157, 235] on div "Bygg 1" at bounding box center [167, 244] width 49 height 19
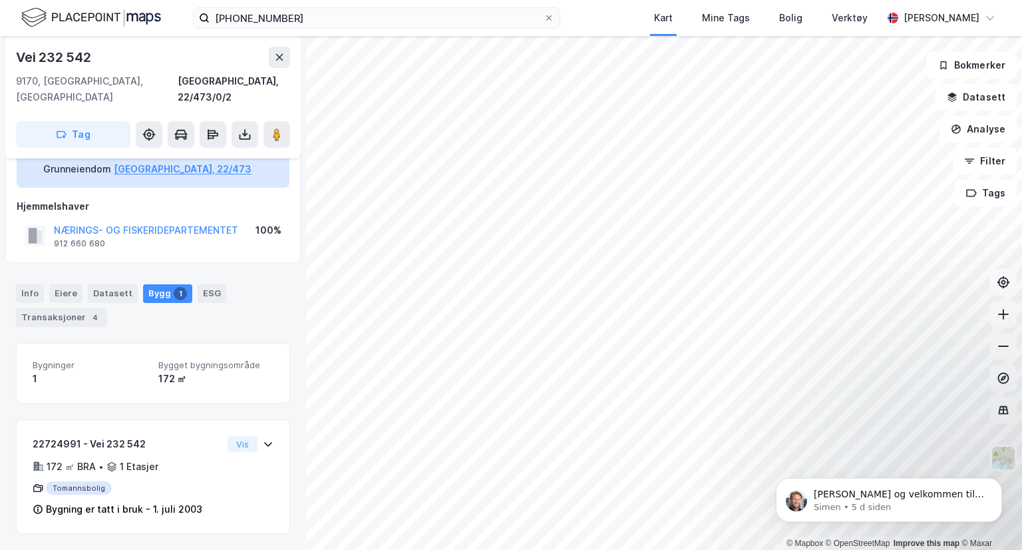
scroll to position [68, 0]
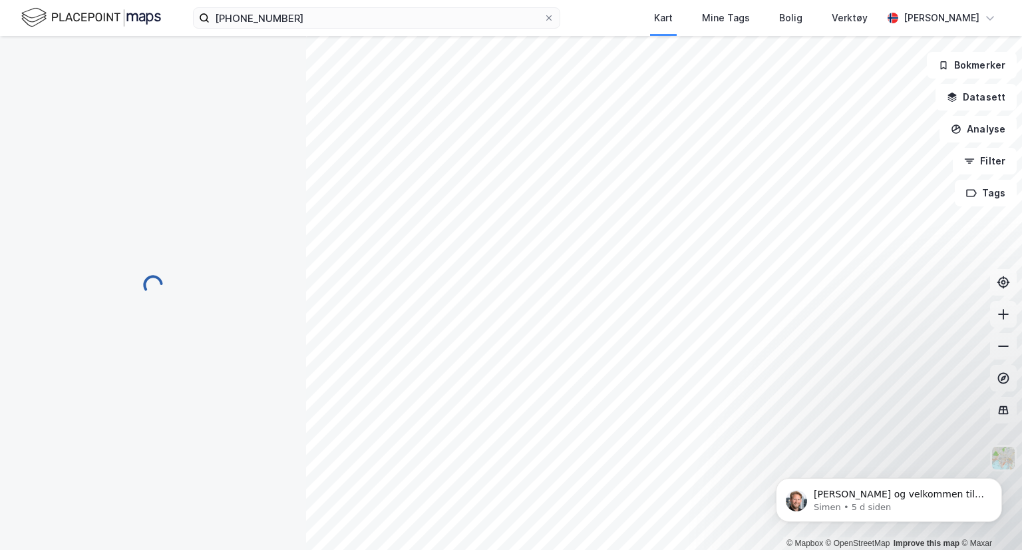
scroll to position [68, 0]
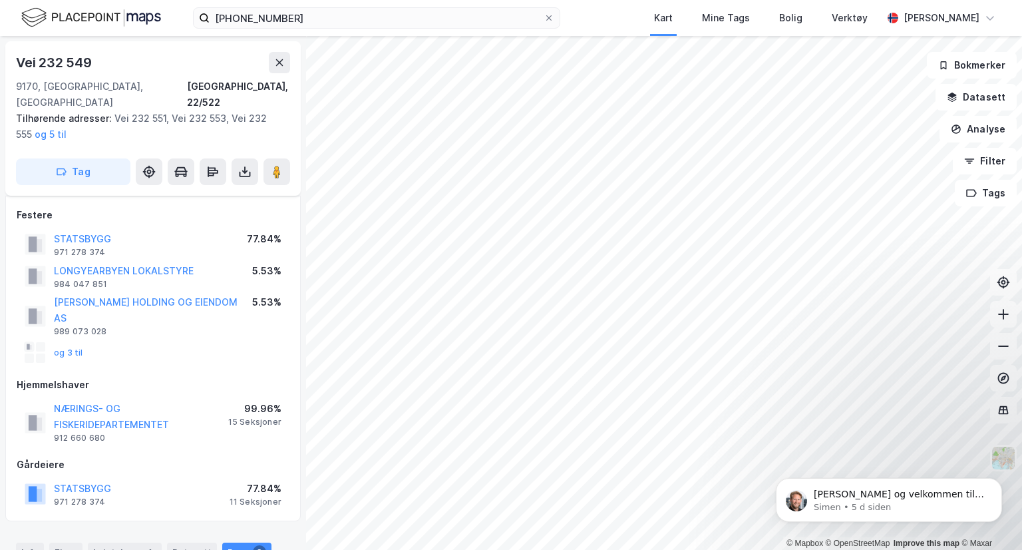
scroll to position [68, 0]
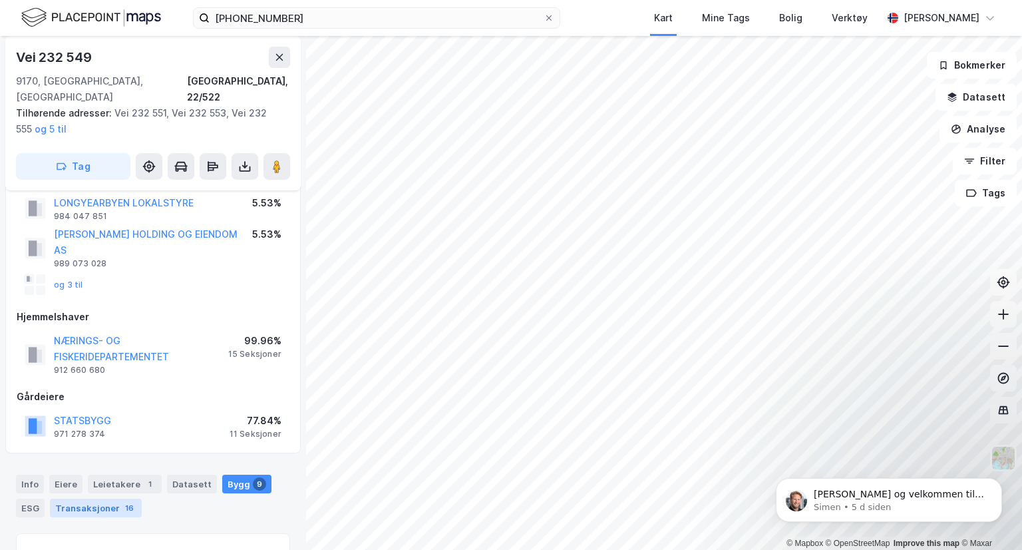
click at [114, 498] on div "Transaksjoner 16" at bounding box center [96, 507] width 92 height 19
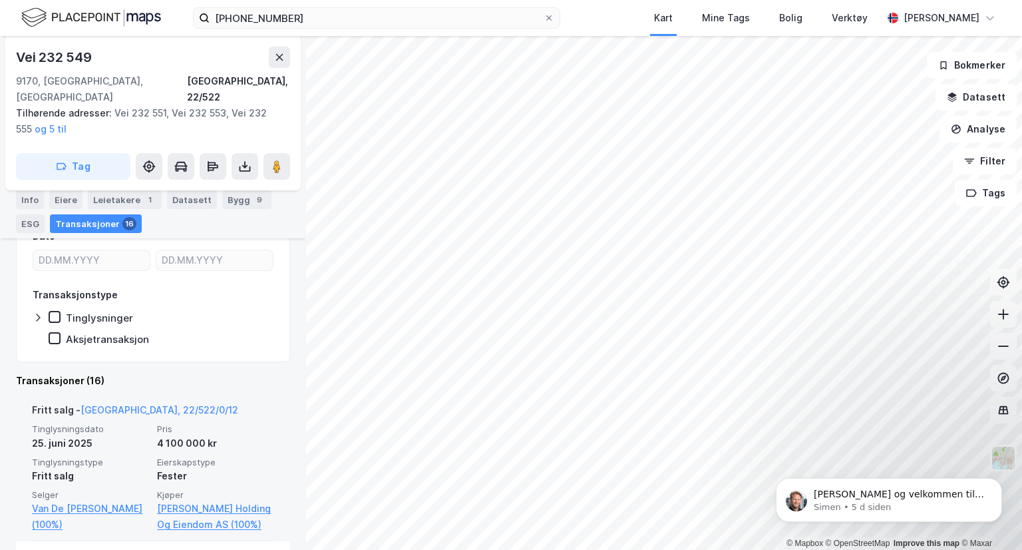
scroll to position [438, 0]
click at [136, 406] on link "[GEOGRAPHIC_DATA], 22/522/0/12" at bounding box center [160, 411] width 158 height 11
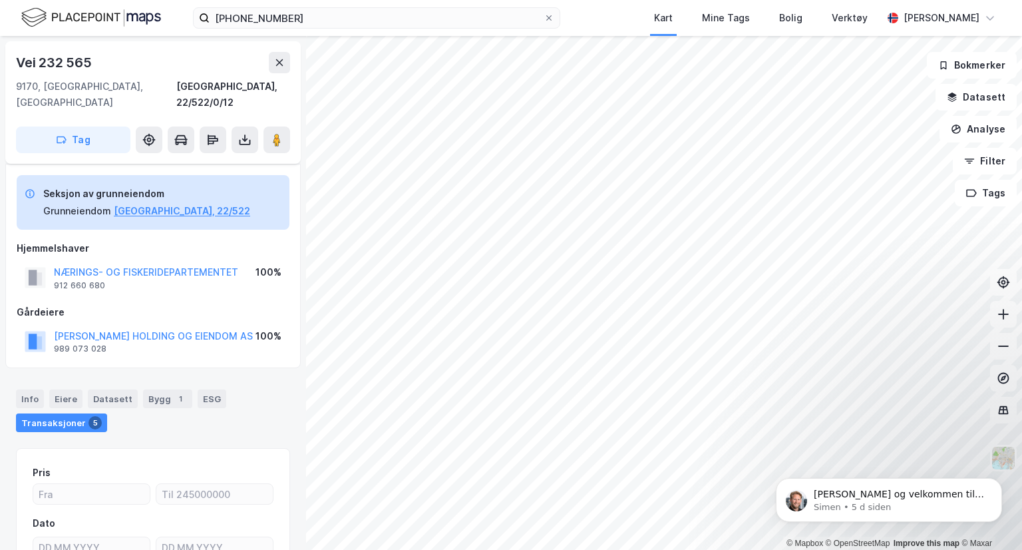
scroll to position [174, 0]
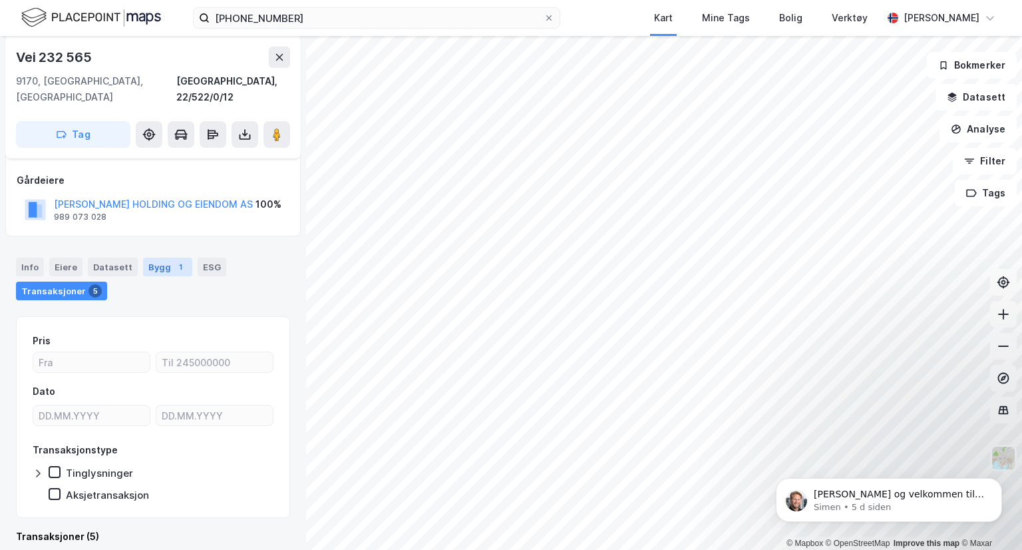
click at [150, 257] on div "Bygg 1" at bounding box center [167, 266] width 49 height 19
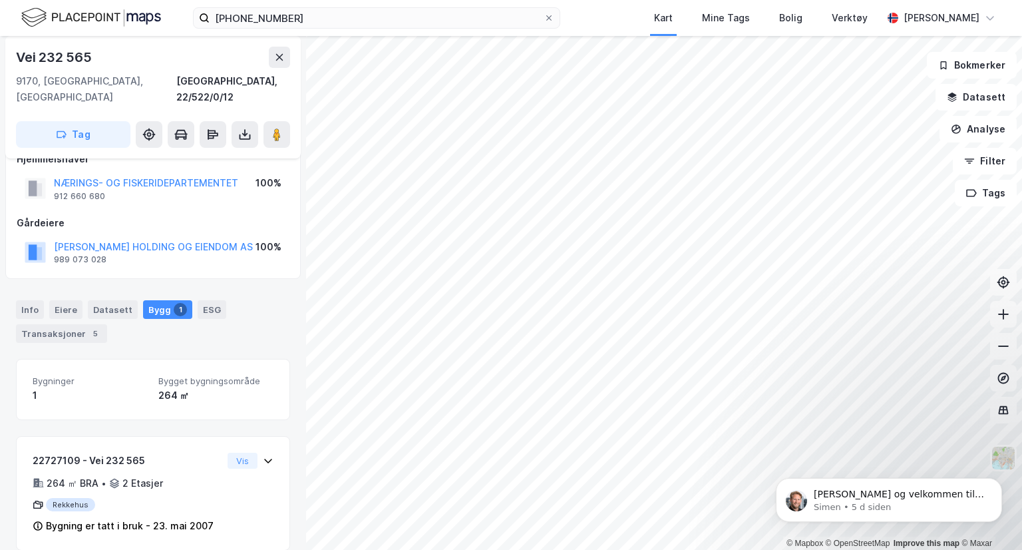
scroll to position [131, 0]
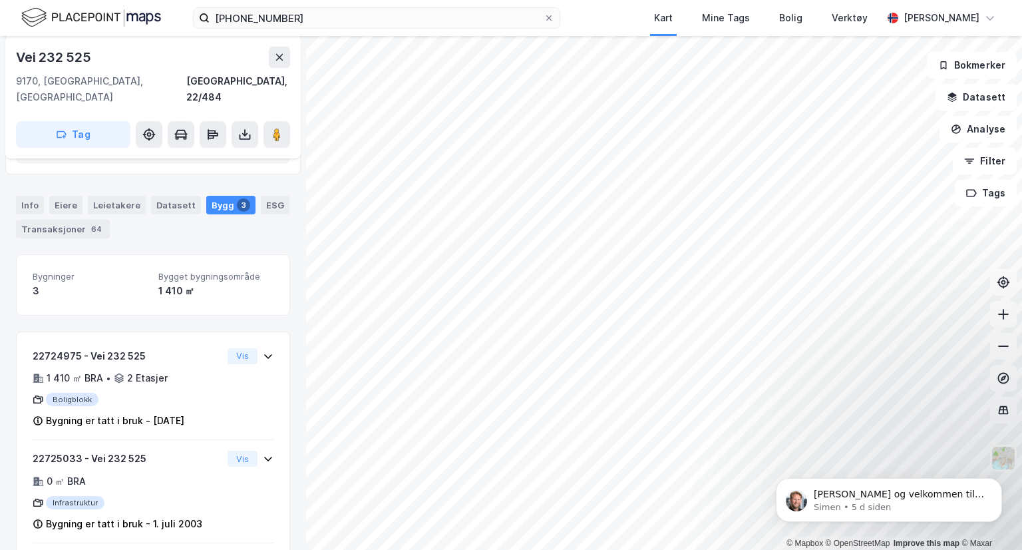
scroll to position [339, 0]
click at [81, 219] on div "Transaksjoner 64" at bounding box center [63, 228] width 94 height 19
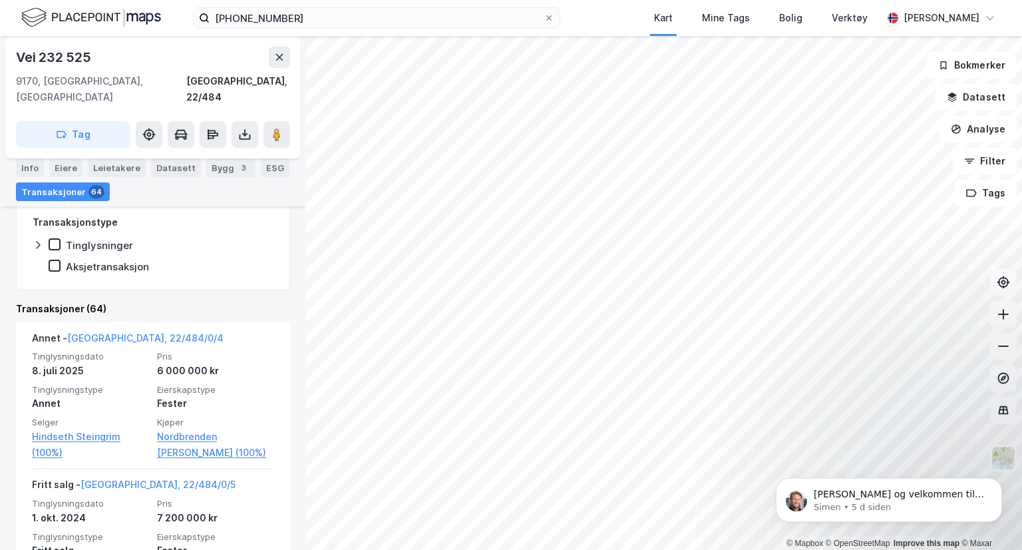
scroll to position [504, 0]
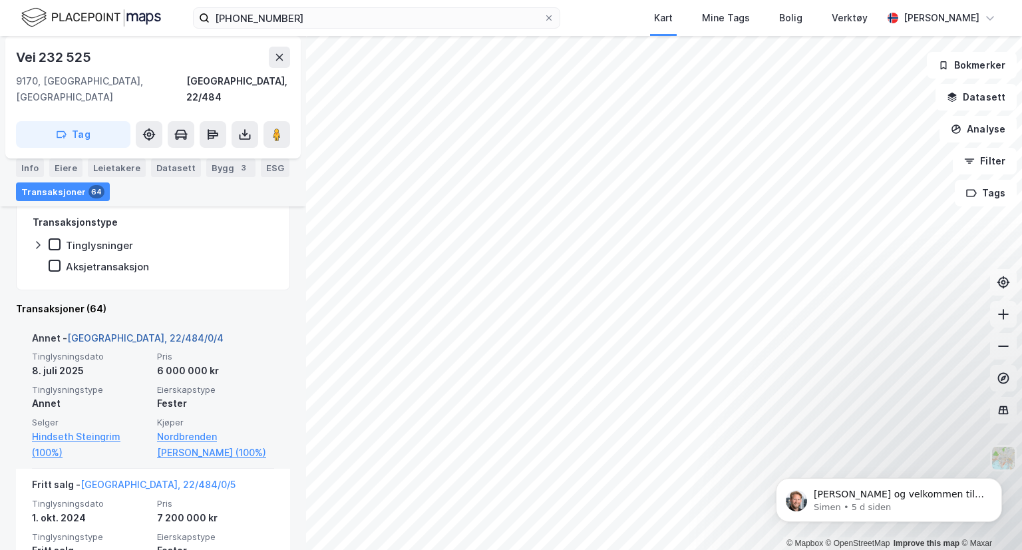
click at [122, 332] on link "[GEOGRAPHIC_DATA], 22/484/0/4" at bounding box center [145, 337] width 156 height 11
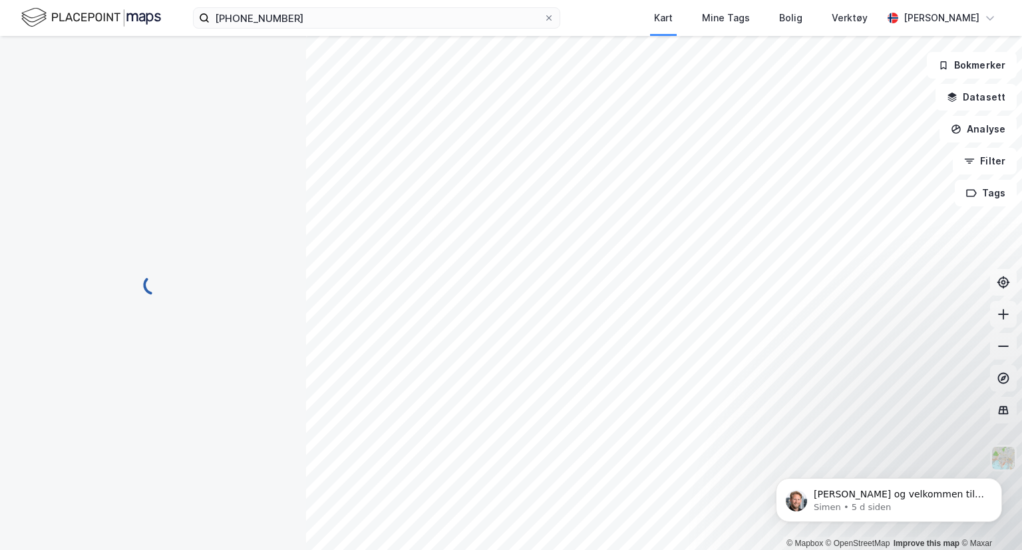
scroll to position [110, 0]
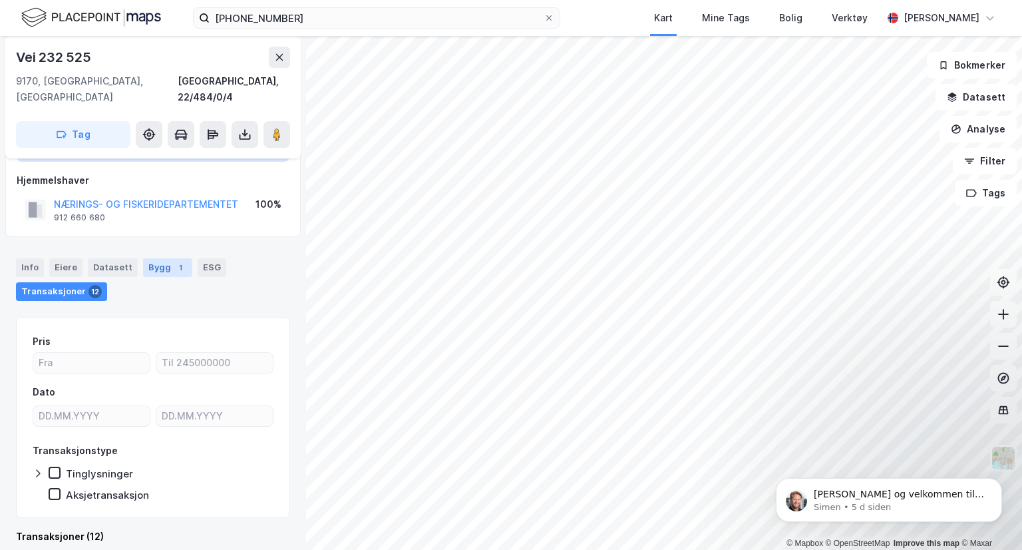
click at [159, 258] on div "Bygg 1" at bounding box center [167, 267] width 49 height 19
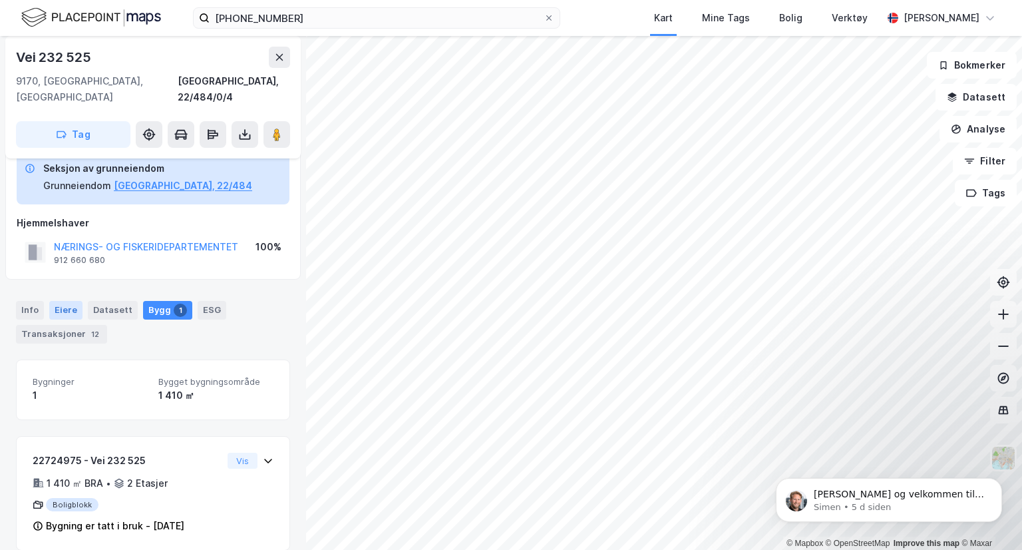
click at [72, 301] on div "Eiere" at bounding box center [65, 310] width 33 height 19
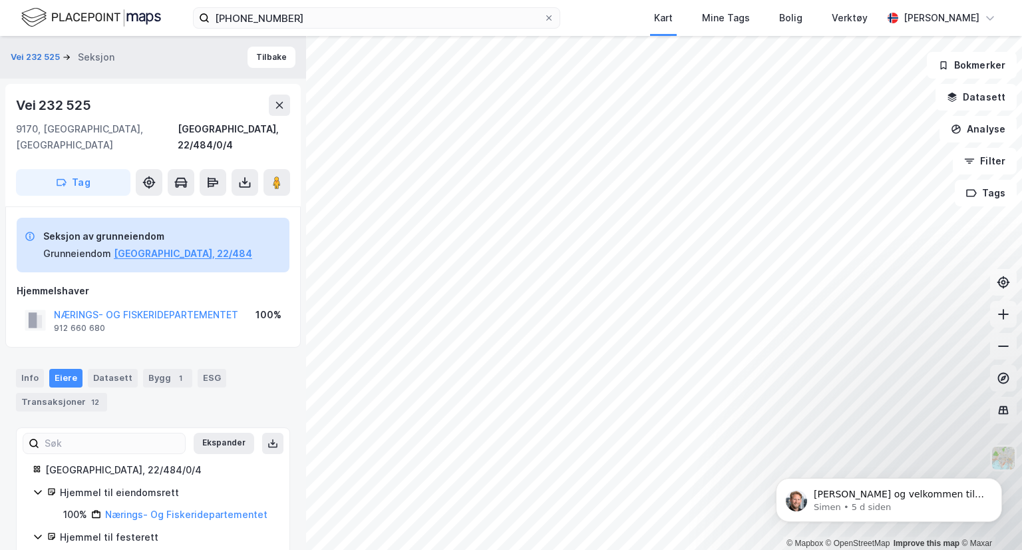
scroll to position [35, 0]
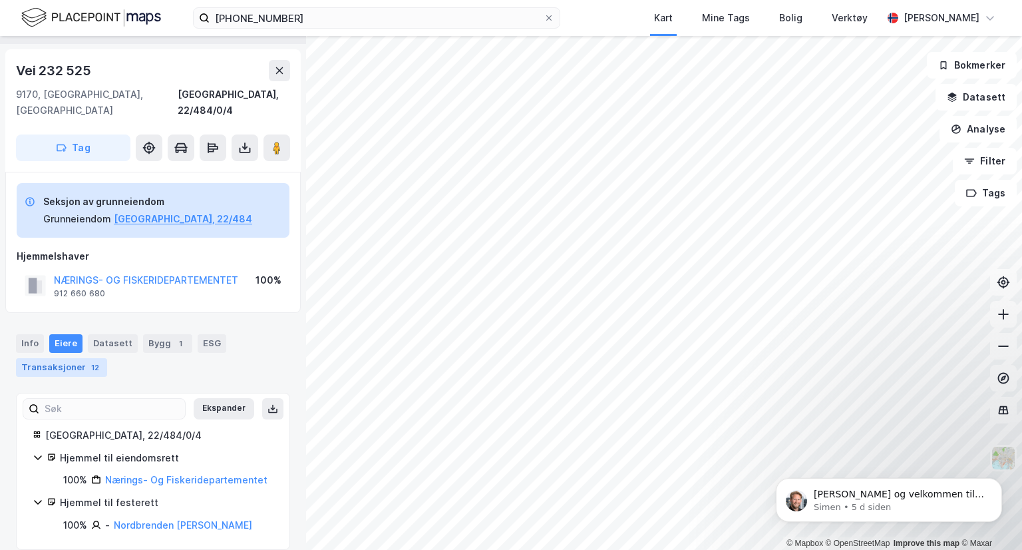
click at [71, 358] on div "Transaksjoner 12" at bounding box center [61, 367] width 91 height 19
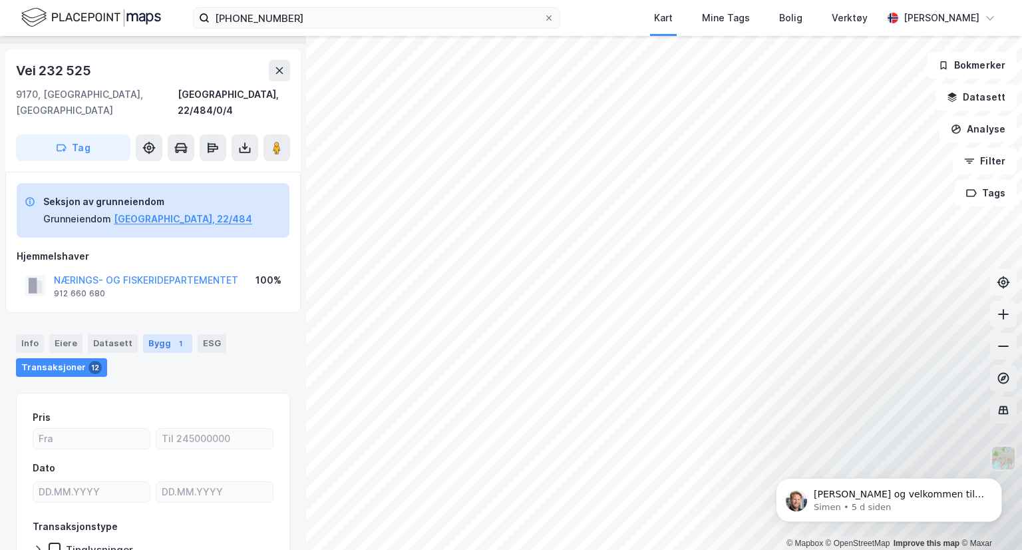
click at [174, 337] on div "1" at bounding box center [180, 343] width 13 height 13
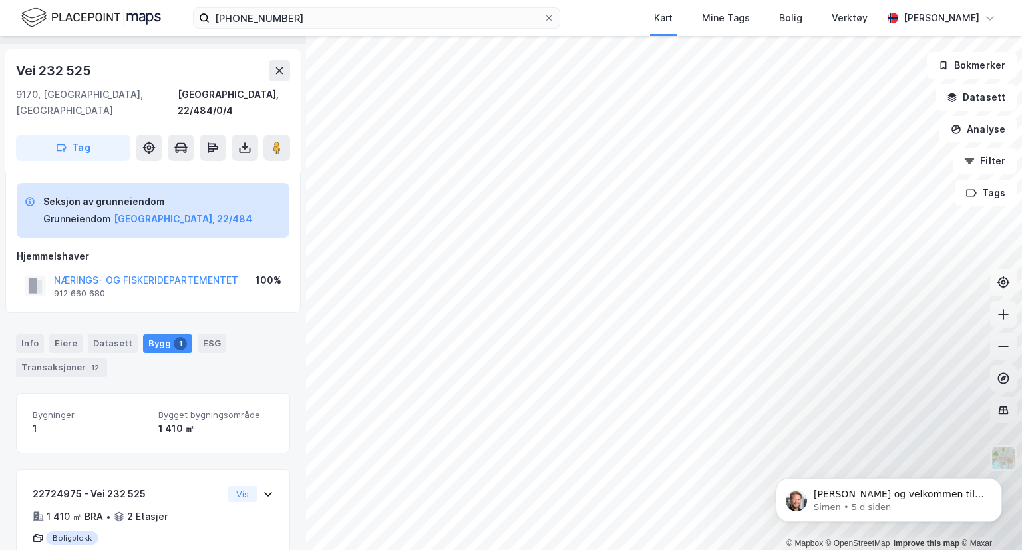
scroll to position [68, 0]
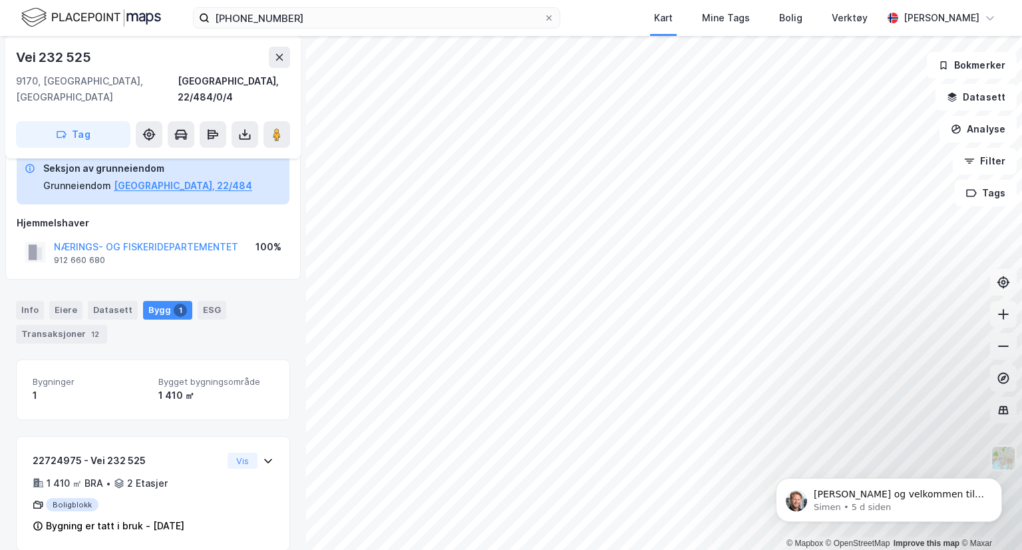
click at [59, 327] on div "Info Eiere Datasett Bygg 1 ESG Transaksjoner 12" at bounding box center [153, 317] width 306 height 64
click at [80, 325] on div "Transaksjoner 12" at bounding box center [61, 334] width 91 height 19
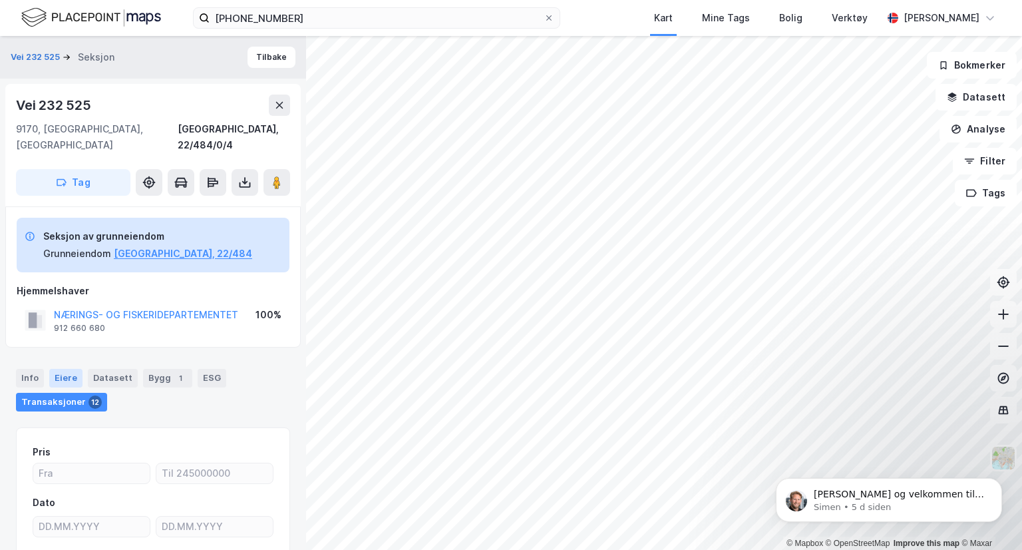
click at [69, 369] on div "Eiere" at bounding box center [65, 378] width 33 height 19
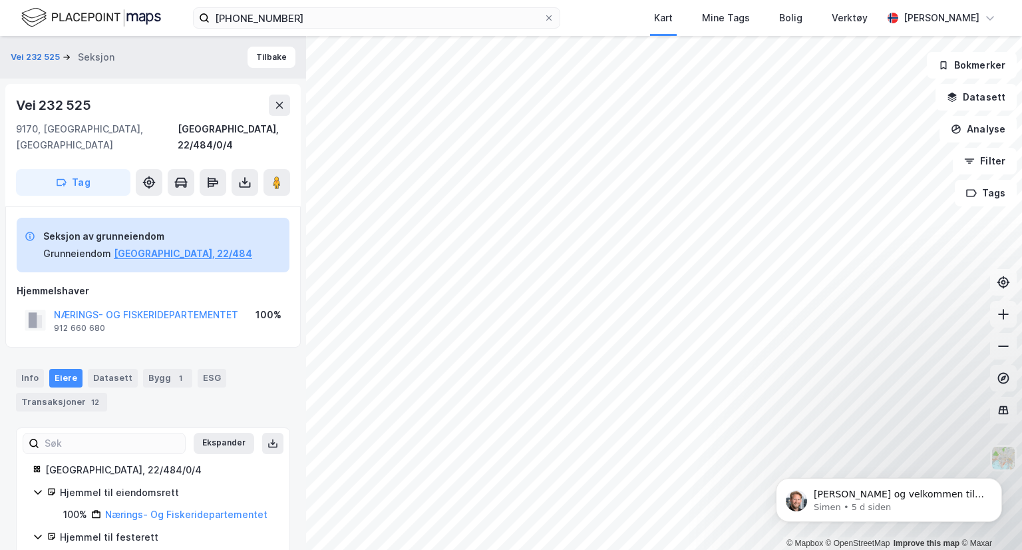
scroll to position [35, 0]
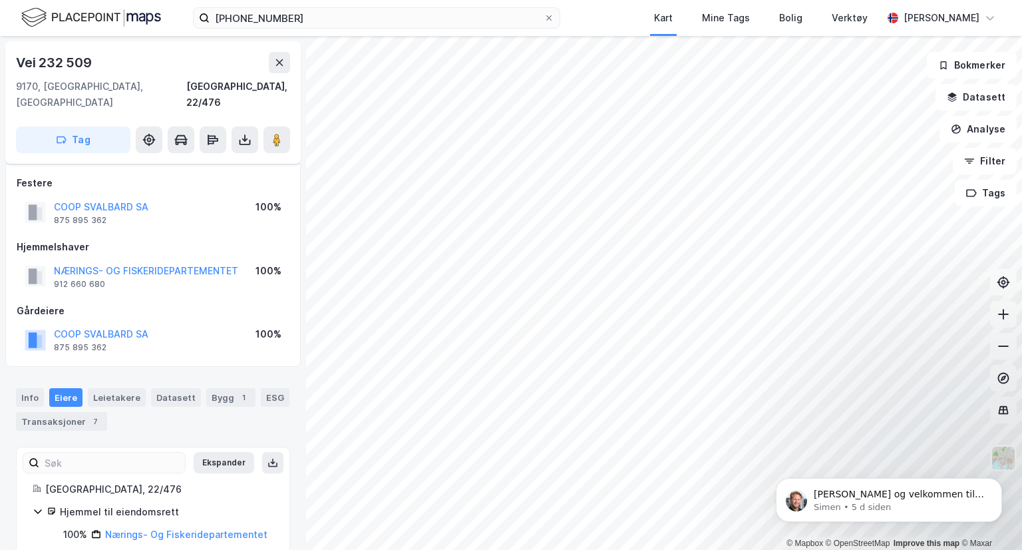
scroll to position [35, 0]
